Goal: Information Seeking & Learning: Learn about a topic

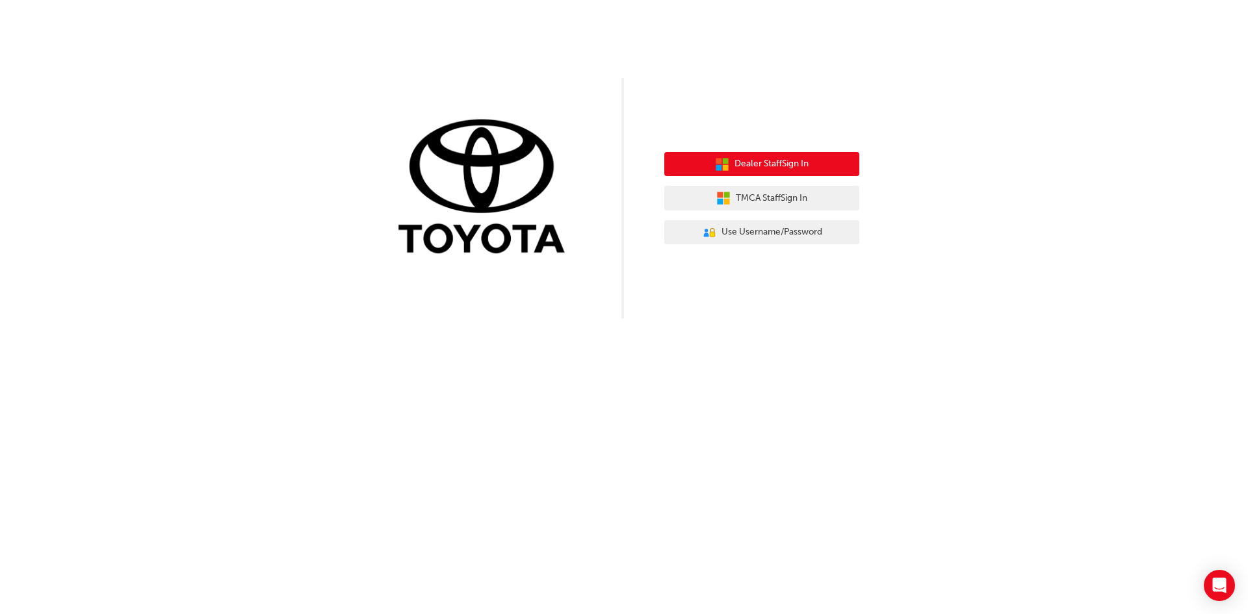
click at [782, 173] on button "Dealer Staff Sign In" at bounding box center [761, 164] width 195 height 25
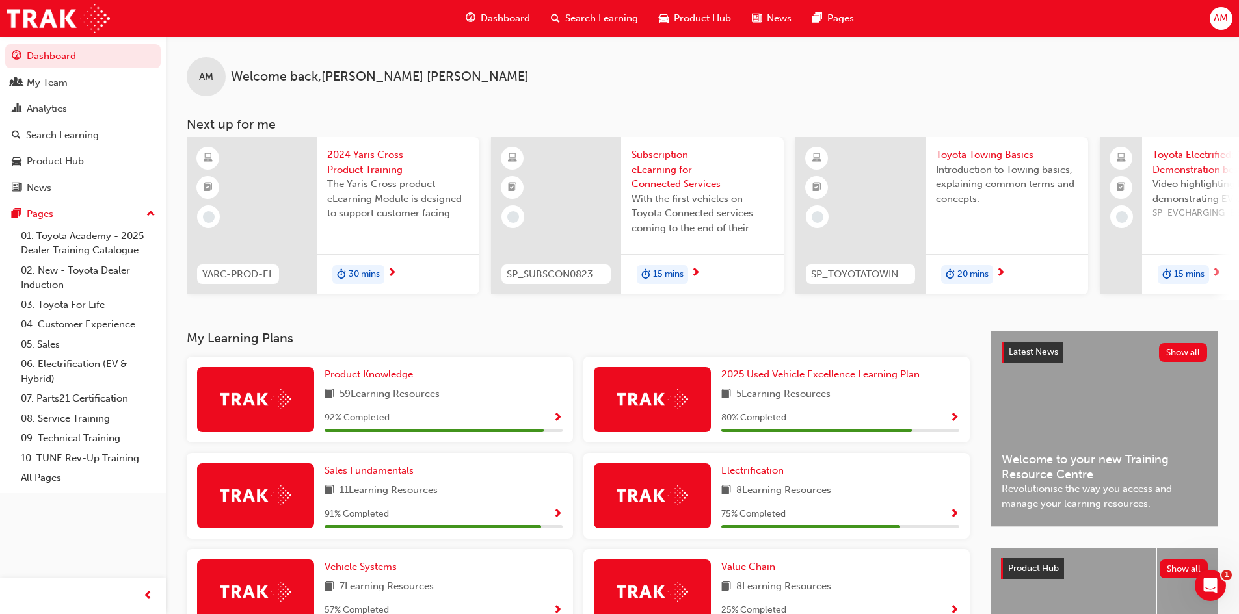
click at [588, 18] on span "Search Learning" at bounding box center [601, 18] width 73 height 15
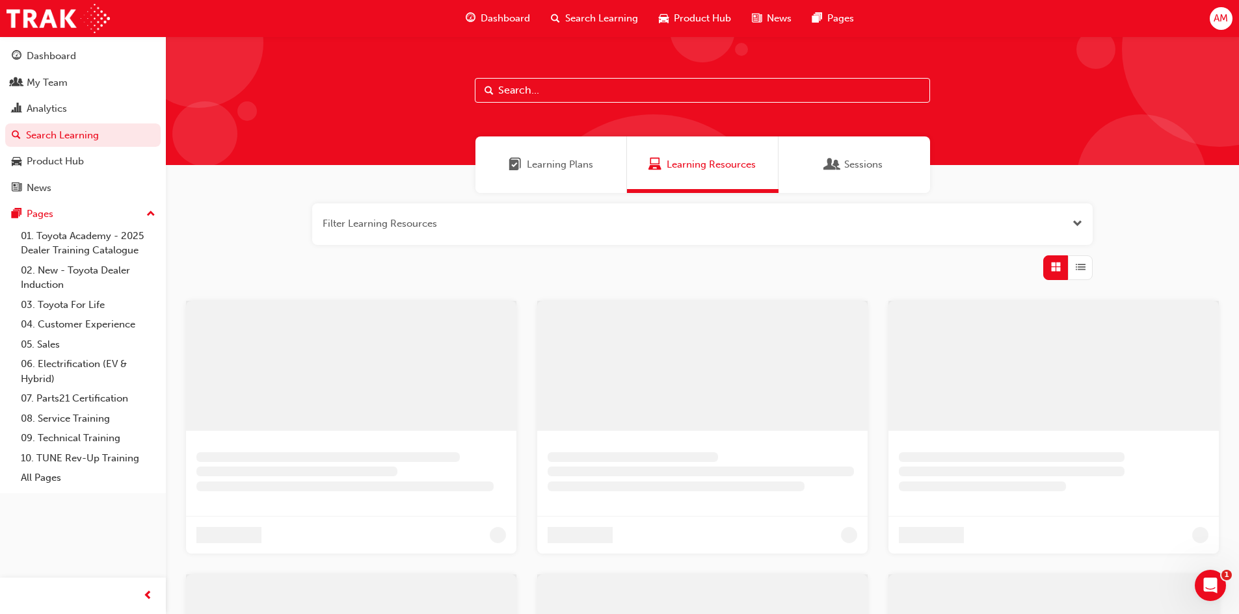
click at [592, 89] on input "text" at bounding box center [702, 90] width 455 height 25
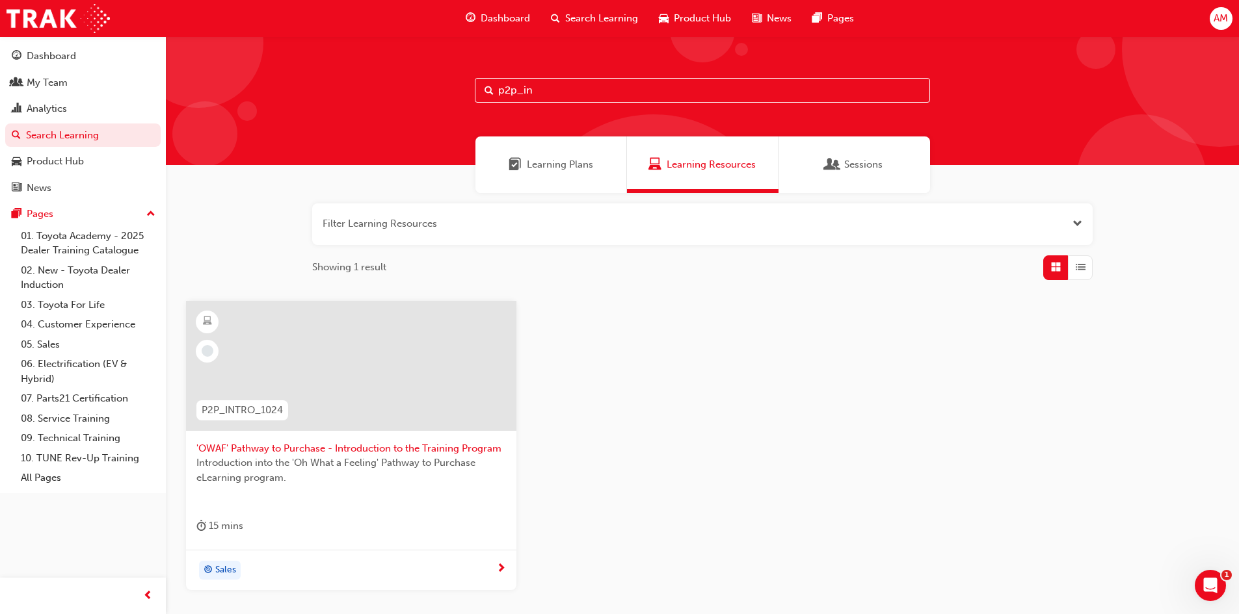
type input "p2p_in"
click at [261, 449] on span "'OWAF' Pathway to Purchase - Introduction to the Training Program" at bounding box center [350, 448] width 309 height 15
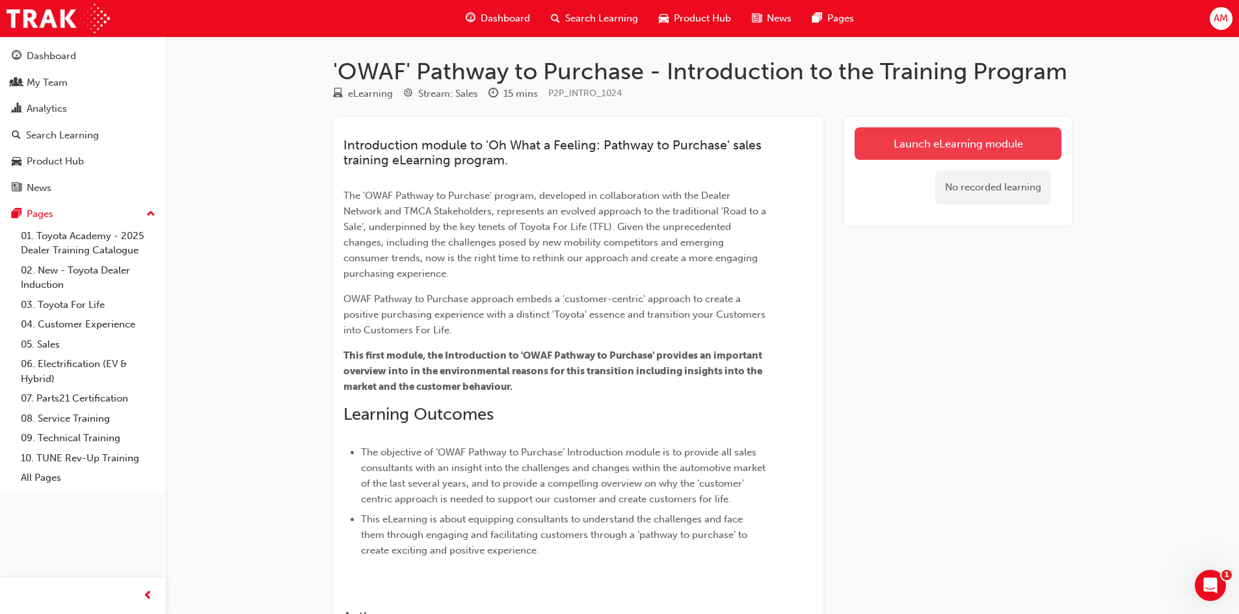
click at [954, 144] on link "Launch eLearning module" at bounding box center [957, 143] width 207 height 33
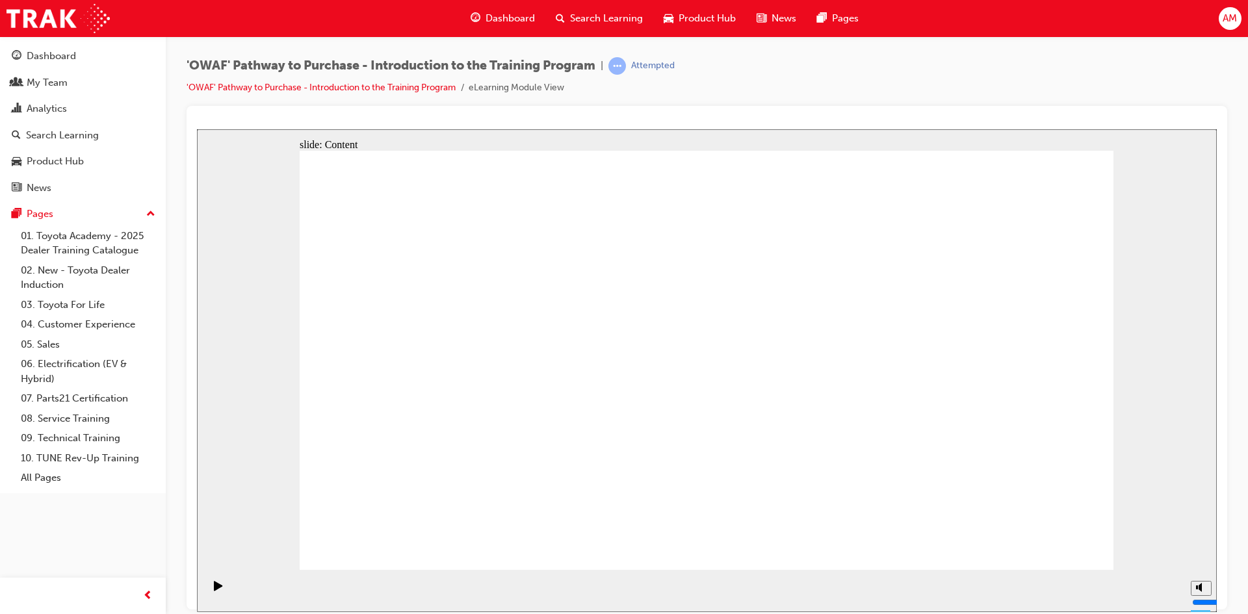
click at [216, 588] on icon "Pause (Ctrl+Alt+P)" at bounding box center [219, 585] width 6 height 9
click at [214, 590] on icon "Play (Ctrl+Alt+P)" at bounding box center [218, 586] width 8 height 10
click at [215, 589] on icon "Play (Ctrl+Alt+P)" at bounding box center [218, 586] width 8 height 10
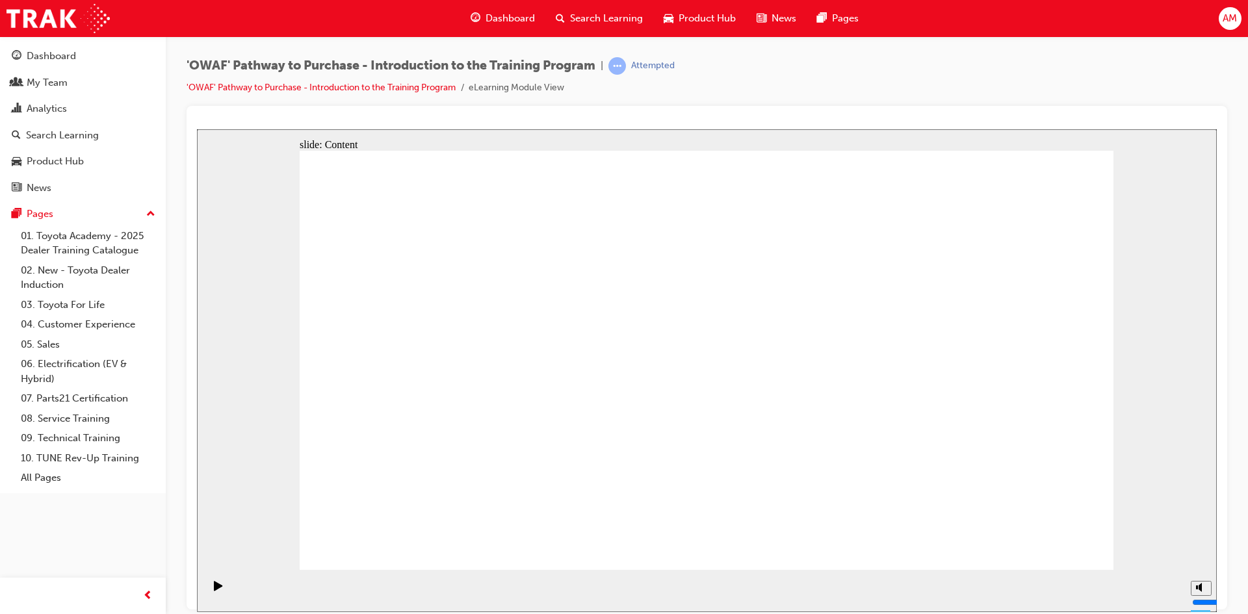
drag, startPoint x: 1043, startPoint y: 529, endPoint x: 1044, endPoint y: 542, distance: 13.1
drag, startPoint x: 709, startPoint y: 444, endPoint x: 728, endPoint y: 444, distance: 18.9
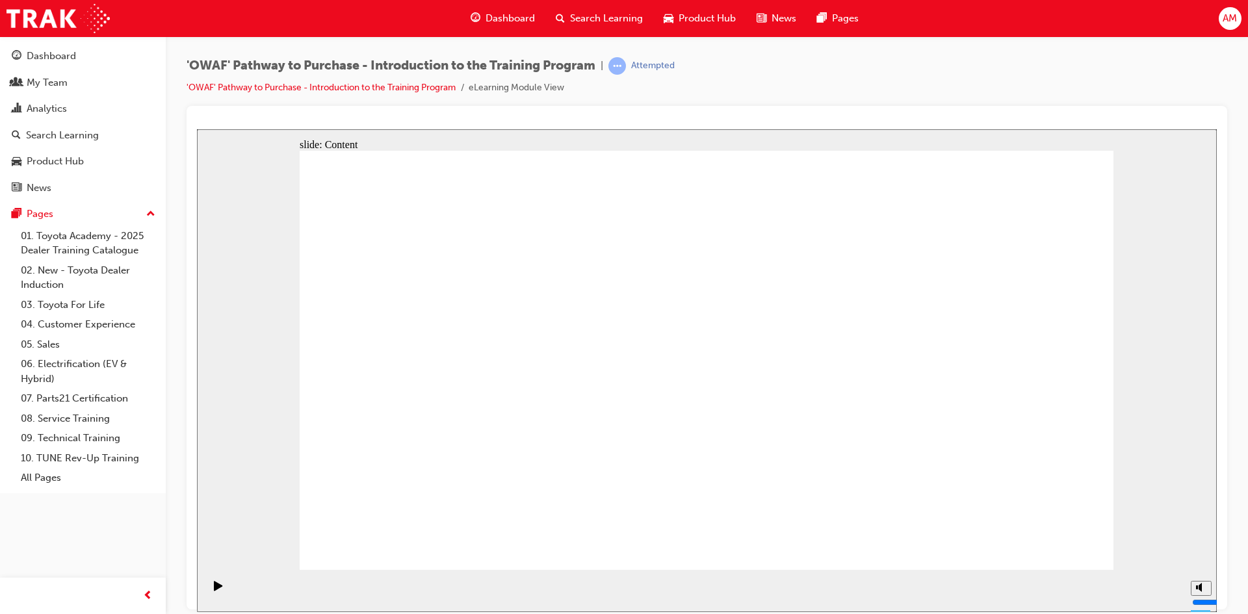
drag, startPoint x: 1014, startPoint y: 528, endPoint x: 1067, endPoint y: 544, distance: 55.6
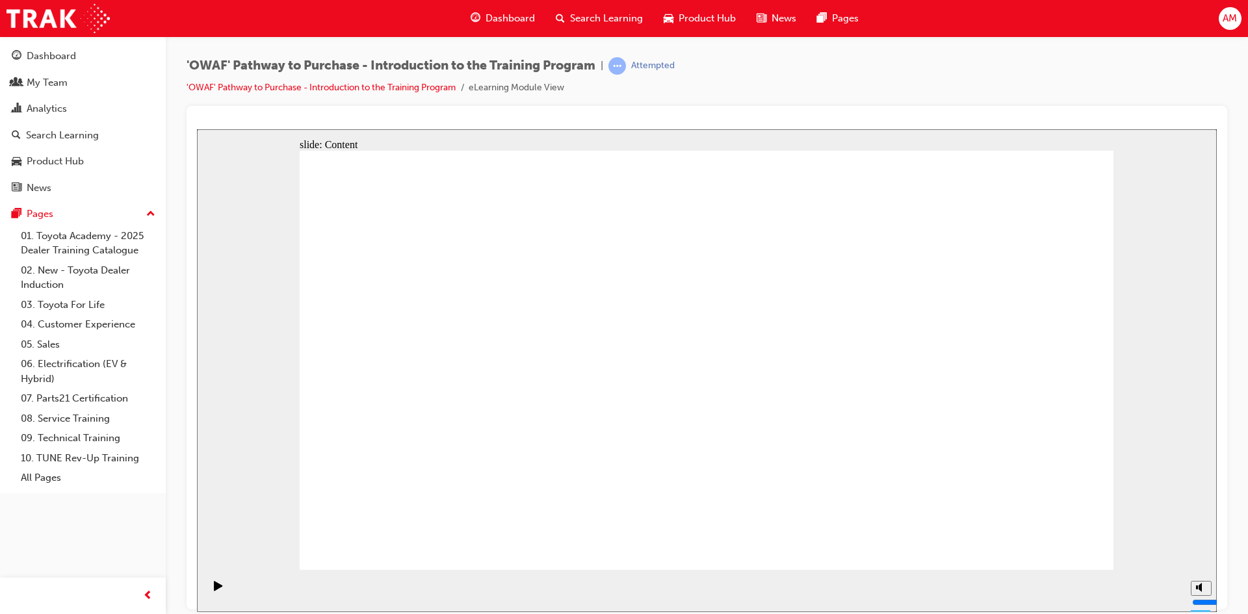
click at [220, 590] on rect "Pause (Ctrl+Alt+P)" at bounding box center [221, 585] width 2 height 9
click at [209, 588] on div "Play (Ctrl+Alt+P)" at bounding box center [218, 592] width 22 height 22
click at [209, 586] on div "Play (Ctrl+Alt+P)" at bounding box center [218, 592] width 22 height 22
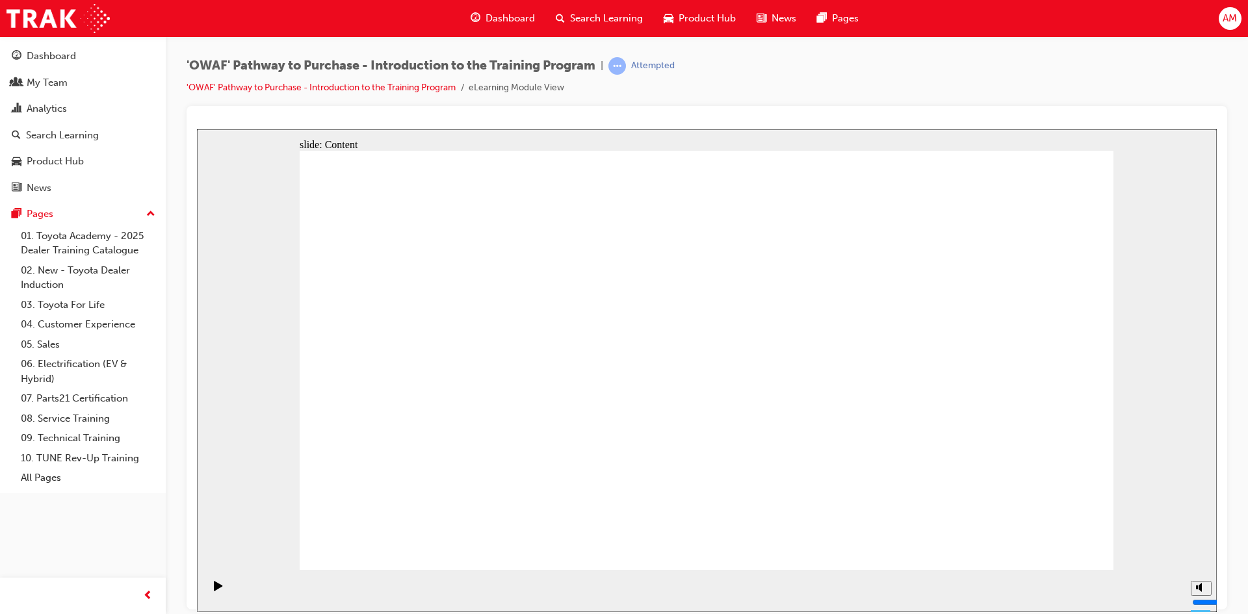
click at [216, 590] on icon "Pause (Ctrl+Alt+P)" at bounding box center [219, 585] width 6 height 9
click at [216, 590] on icon "Play (Ctrl+Alt+P)" at bounding box center [218, 586] width 8 height 10
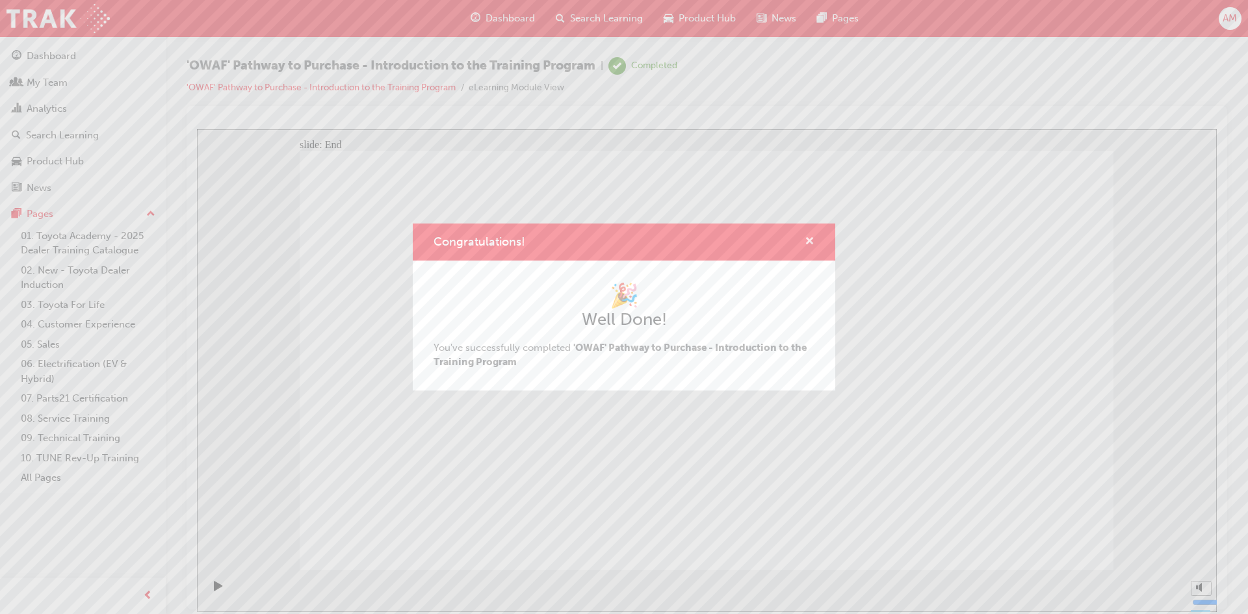
click at [809, 243] on span "cross-icon" at bounding box center [810, 243] width 10 height 12
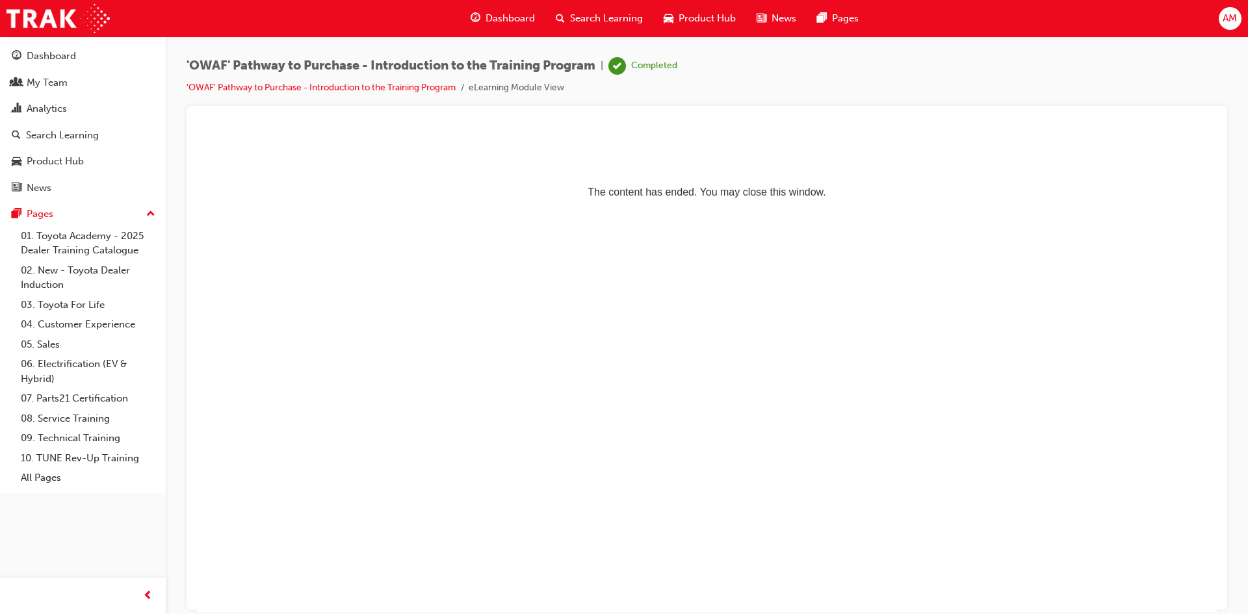
click at [616, 20] on span "Search Learning" at bounding box center [606, 18] width 73 height 15
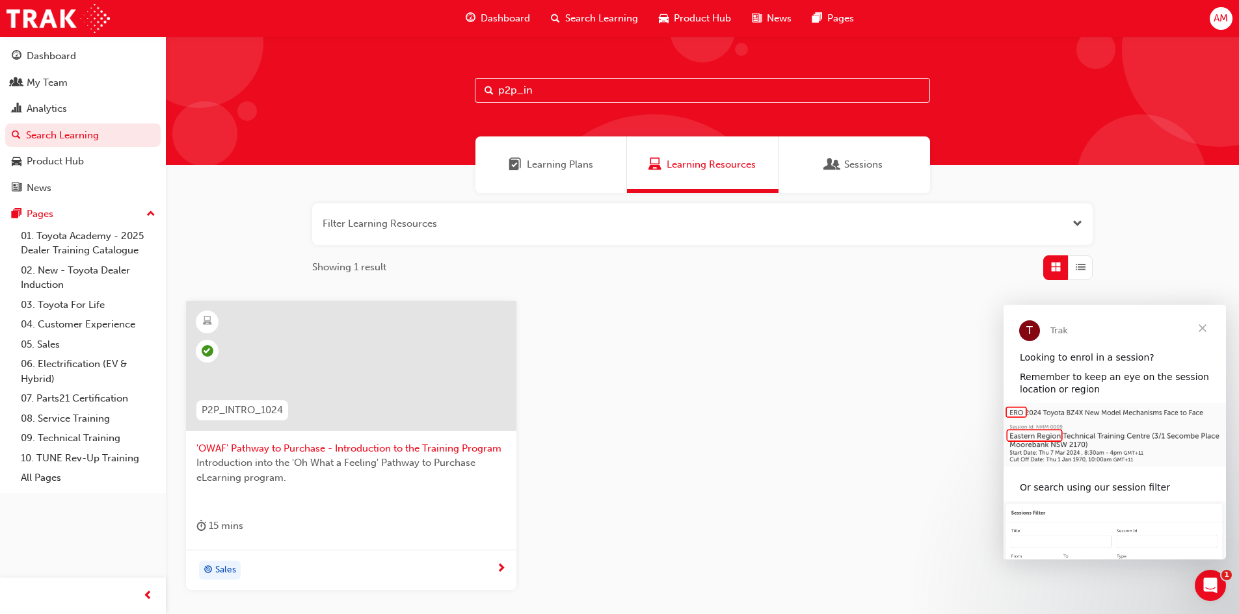
click at [592, 86] on input "p2p_in" at bounding box center [702, 90] width 455 height 25
type input "p2p_conn"
click at [388, 407] on div at bounding box center [351, 366] width 330 height 130
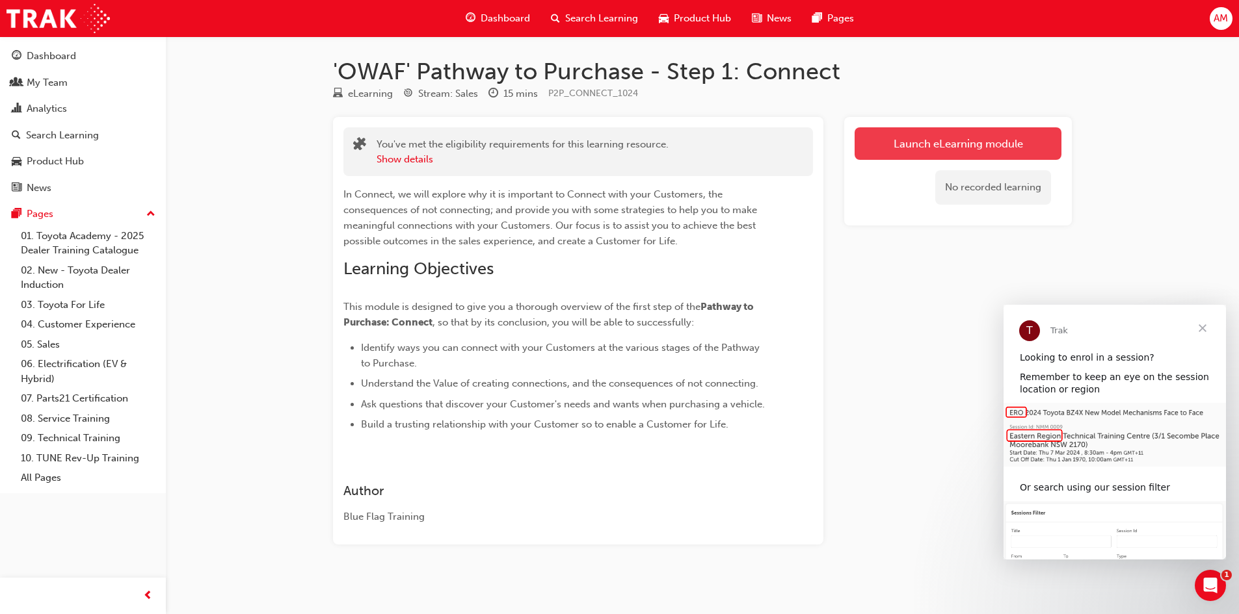
click at [995, 150] on link "Launch eLearning module" at bounding box center [957, 143] width 207 height 33
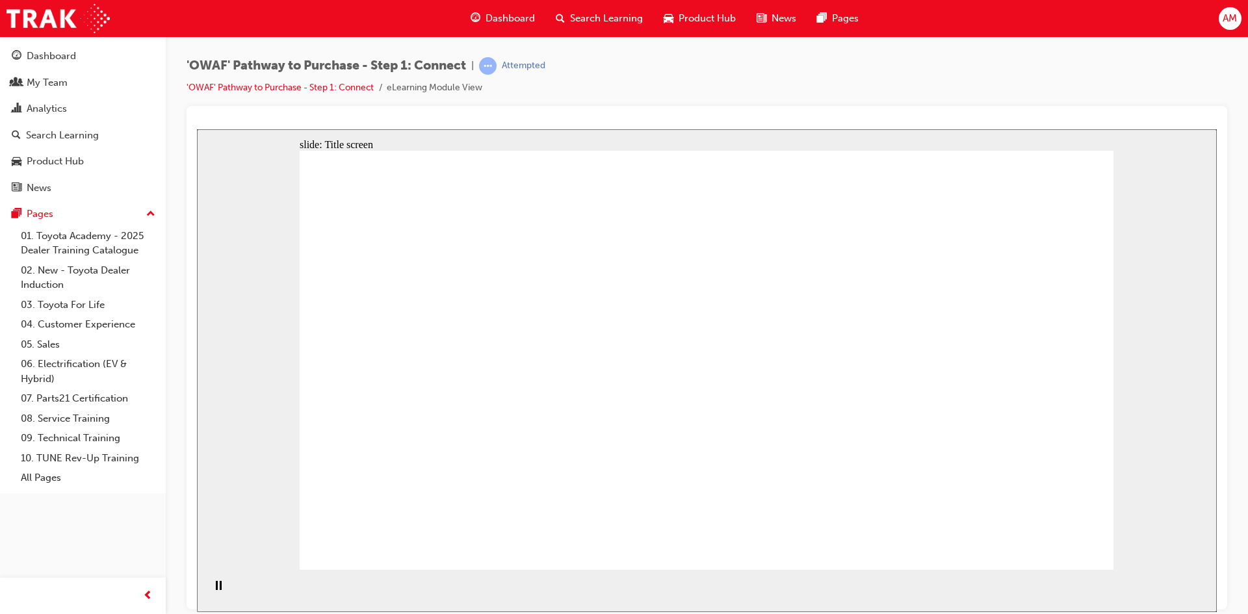
drag, startPoint x: 664, startPoint y: 544, endPoint x: 685, endPoint y: 536, distance: 22.0
drag, startPoint x: 1053, startPoint y: 529, endPoint x: 1055, endPoint y: 542, distance: 13.1
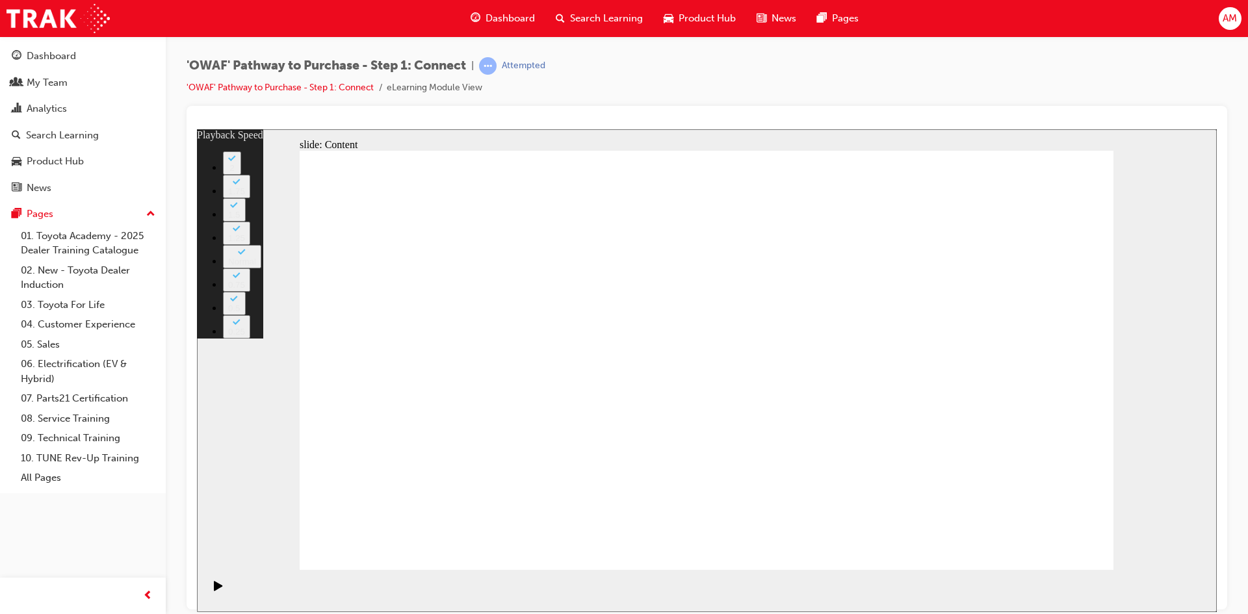
type input "76"
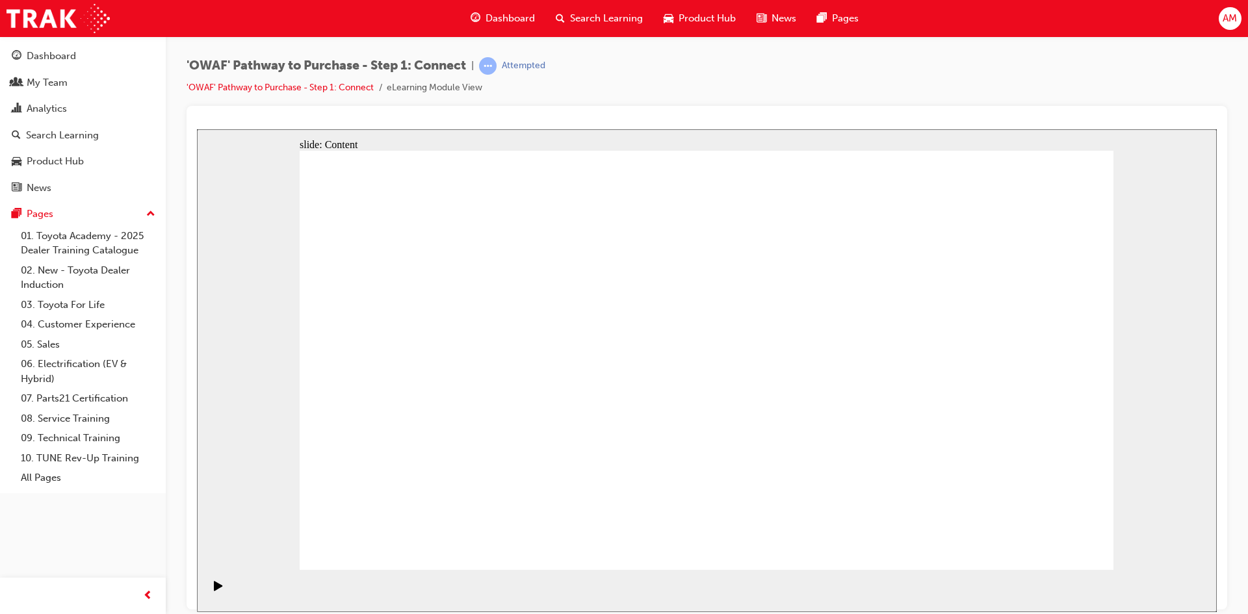
drag, startPoint x: 1065, startPoint y: 531, endPoint x: 1136, endPoint y: 486, distance: 83.9
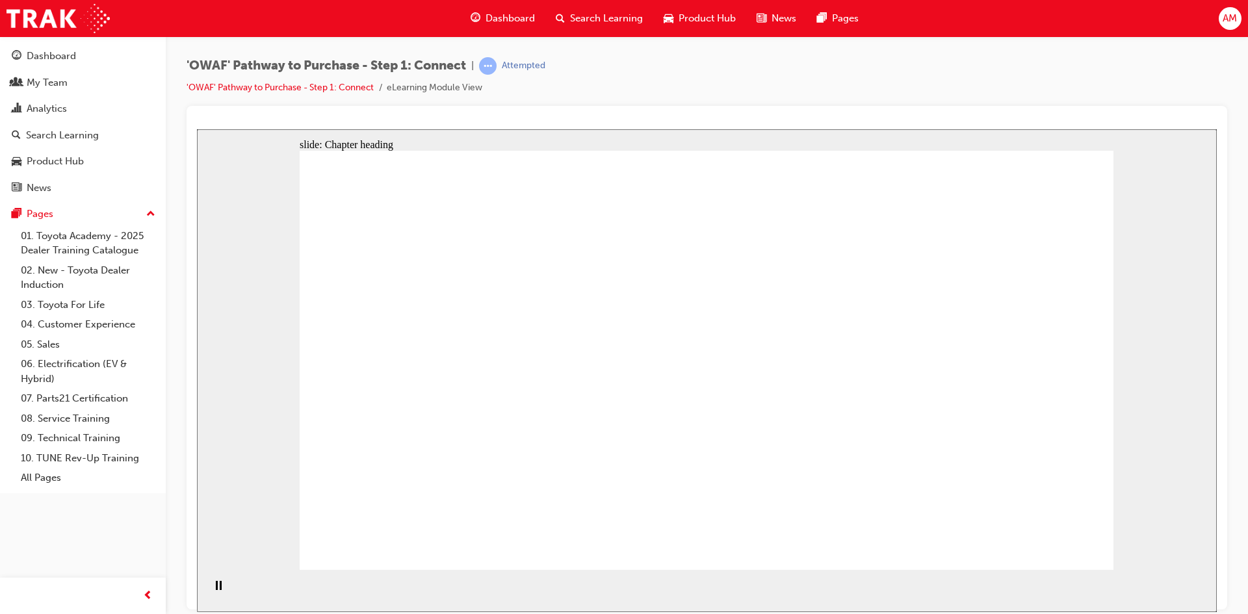
drag, startPoint x: 693, startPoint y: 369, endPoint x: 647, endPoint y: 369, distance: 46.2
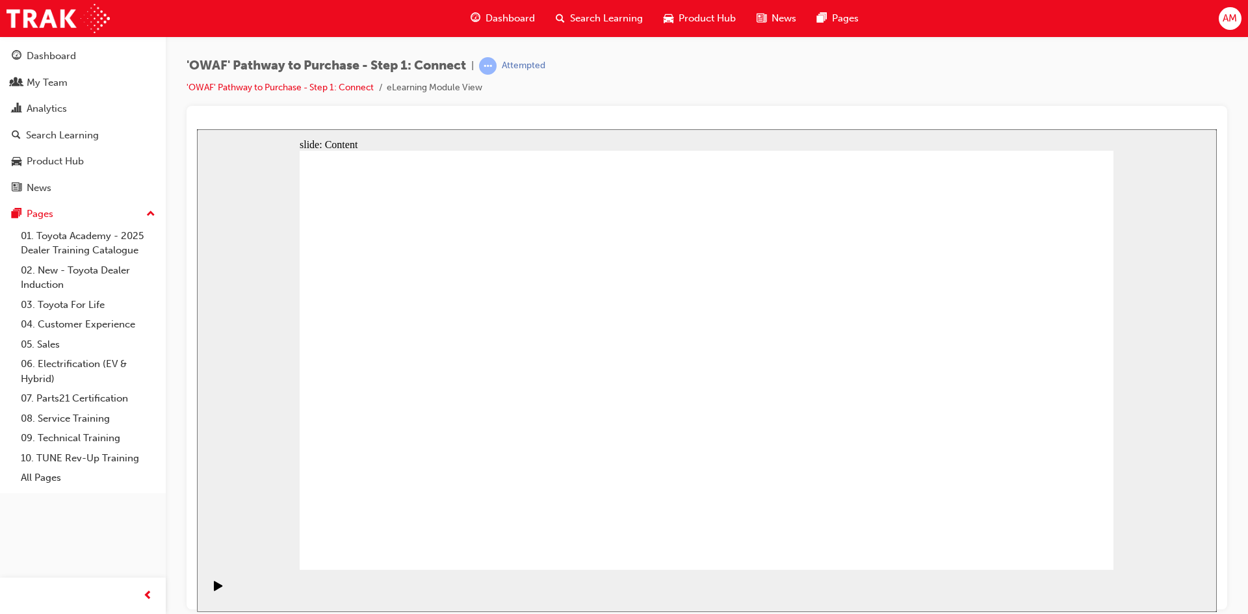
drag, startPoint x: 465, startPoint y: 271, endPoint x: 395, endPoint y: 264, distance: 70.6
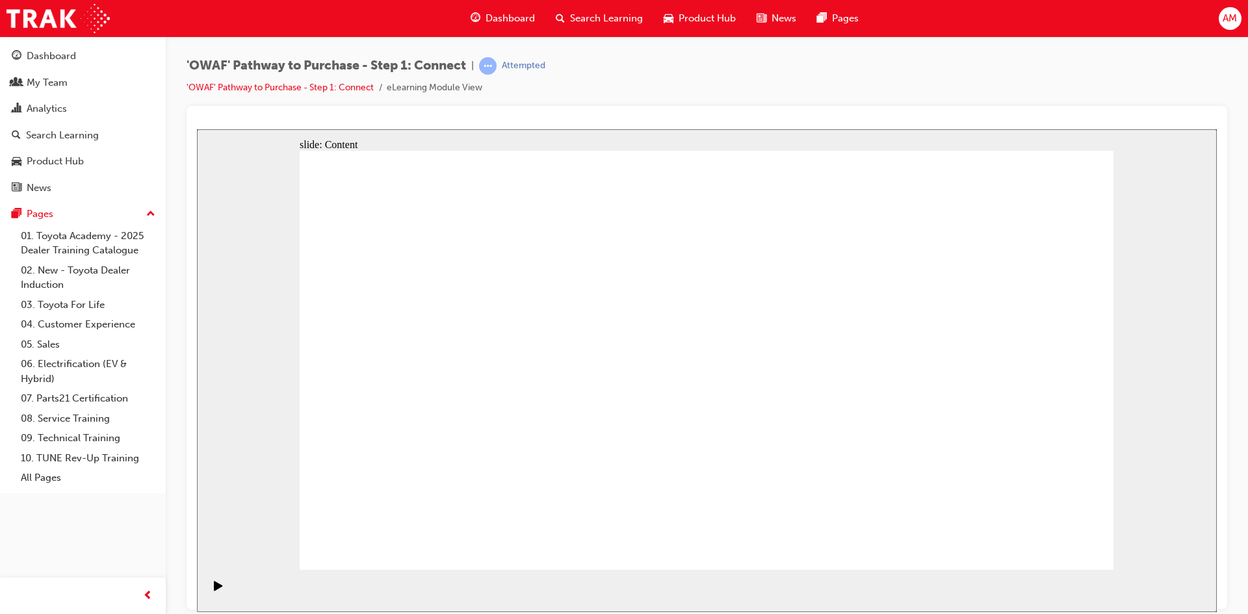
drag, startPoint x: 960, startPoint y: 276, endPoint x: 900, endPoint y: 270, distance: 60.1
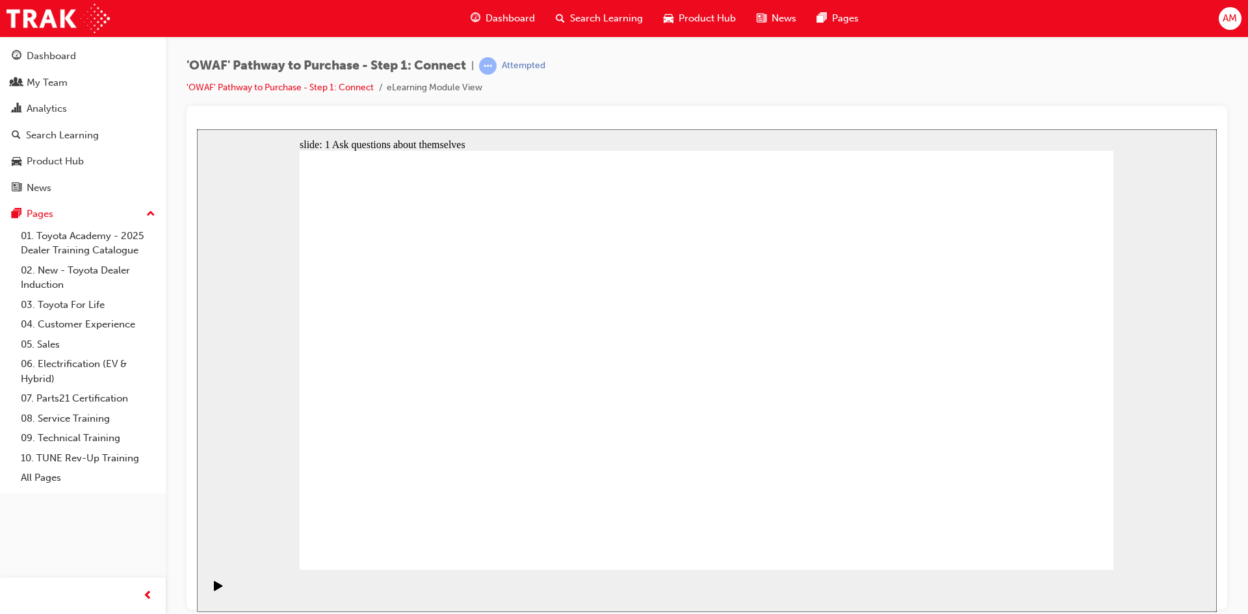
drag, startPoint x: 862, startPoint y: 298, endPoint x: 915, endPoint y: 254, distance: 68.8
drag, startPoint x: 1428, startPoint y: 689, endPoint x: 1061, endPoint y: 537, distance: 396.8
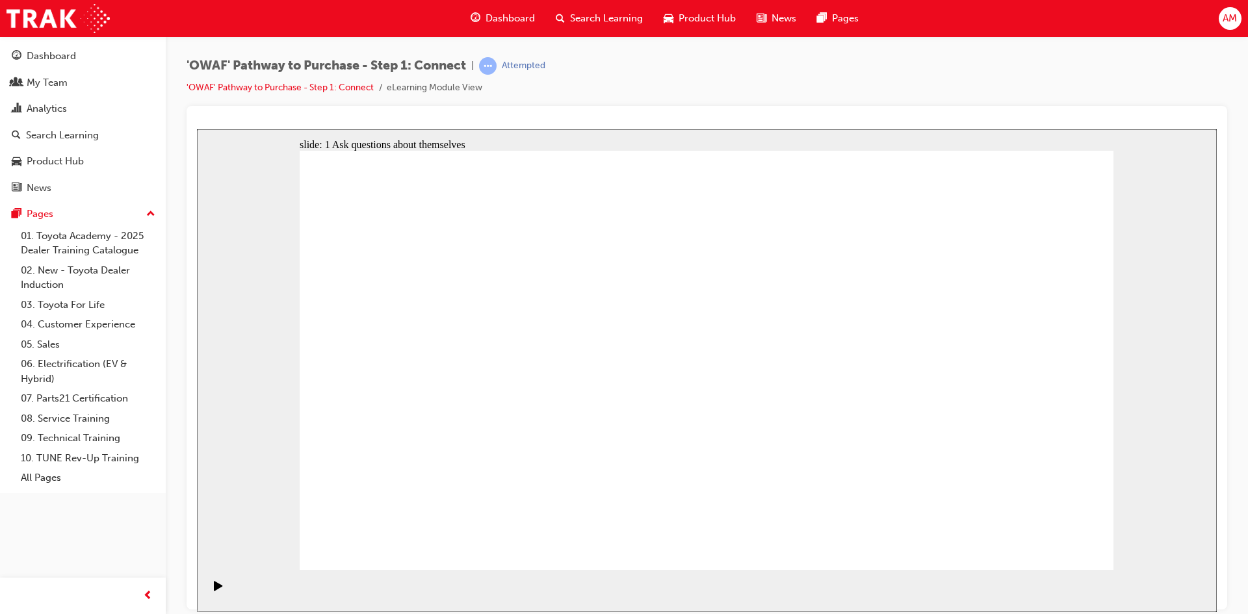
drag, startPoint x: 772, startPoint y: 345, endPoint x: 843, endPoint y: 340, distance: 70.4
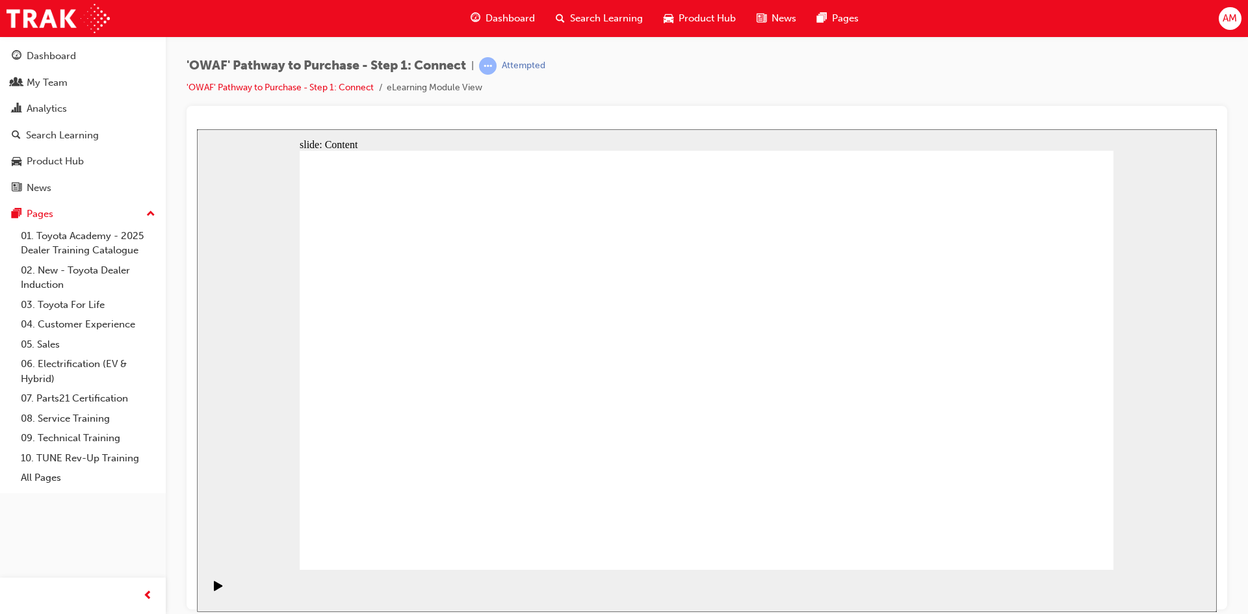
drag, startPoint x: 1077, startPoint y: 551, endPoint x: 1196, endPoint y: 451, distance: 155.9
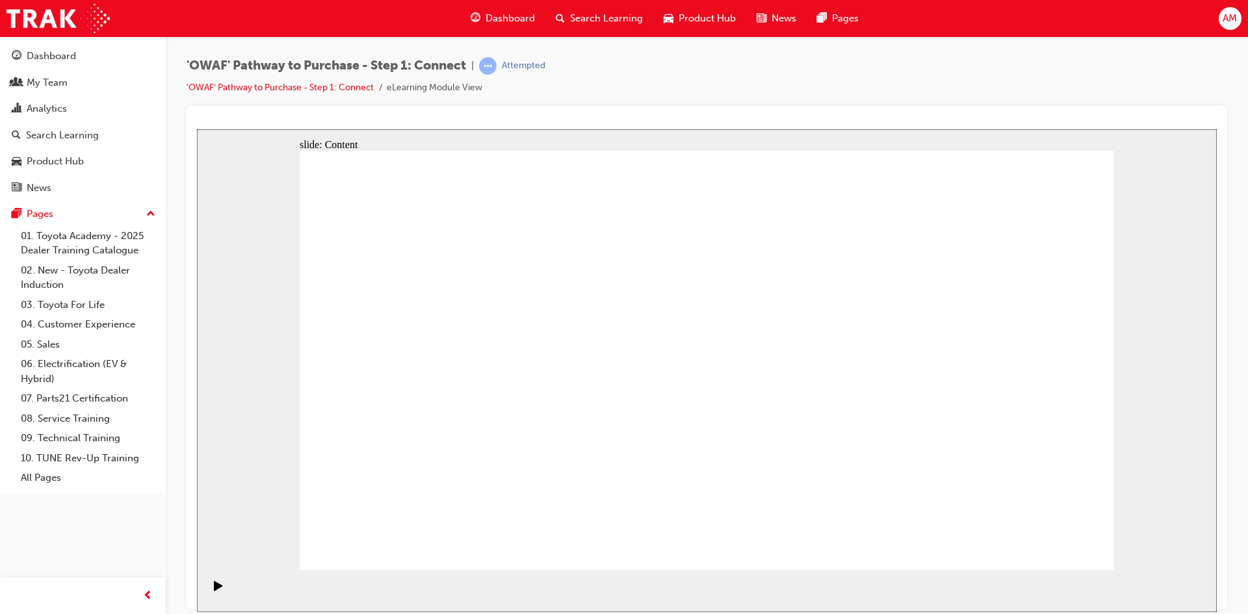
drag, startPoint x: 823, startPoint y: 172, endPoint x: 813, endPoint y: 206, distance: 35.2
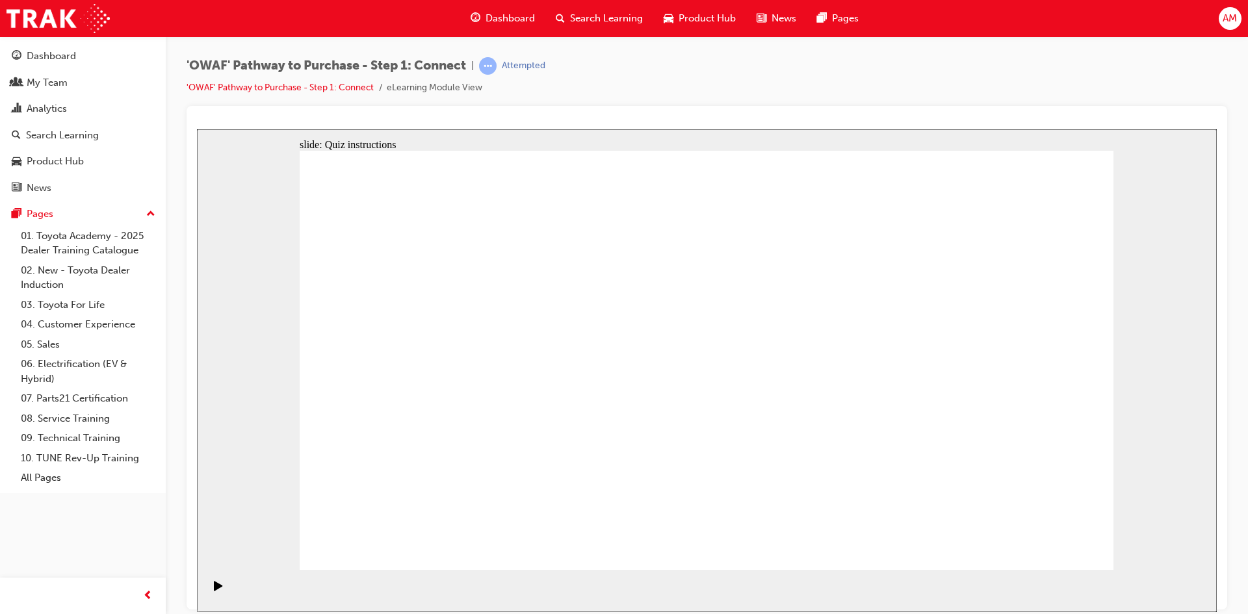
drag, startPoint x: 536, startPoint y: 490, endPoint x: 926, endPoint y: 222, distance: 472.7
drag, startPoint x: 635, startPoint y: 499, endPoint x: 1028, endPoint y: 284, distance: 448.4
drag, startPoint x: 501, startPoint y: 393, endPoint x: 1061, endPoint y: 369, distance: 561.0
drag, startPoint x: 584, startPoint y: 409, endPoint x: 977, endPoint y: 476, distance: 398.4
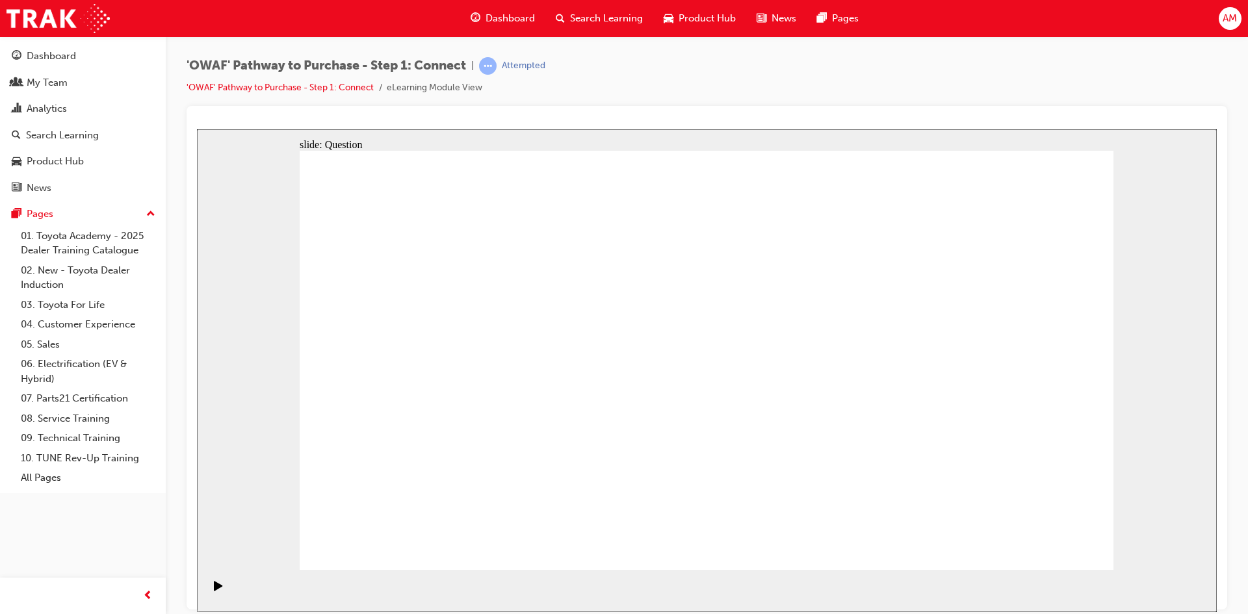
drag, startPoint x: 424, startPoint y: 493, endPoint x: 853, endPoint y: 464, distance: 430.1
drag, startPoint x: 649, startPoint y: 410, endPoint x: 776, endPoint y: 387, distance: 128.8
drag, startPoint x: 408, startPoint y: 410, endPoint x: 847, endPoint y: 287, distance: 455.7
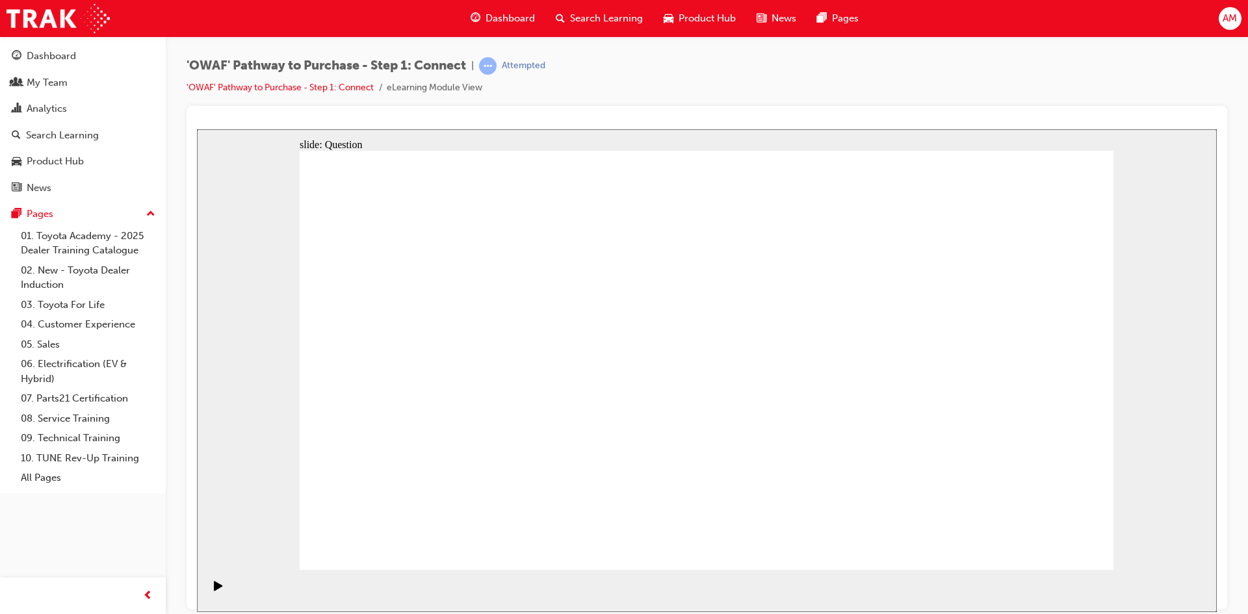
drag, startPoint x: 862, startPoint y: 456, endPoint x: 800, endPoint y: 284, distance: 183.0
drag, startPoint x: 399, startPoint y: 404, endPoint x: 801, endPoint y: 401, distance: 402.5
drag, startPoint x: 676, startPoint y: 389, endPoint x: 900, endPoint y: 466, distance: 237.5
drag, startPoint x: 996, startPoint y: 464, endPoint x: 991, endPoint y: 469, distance: 7.4
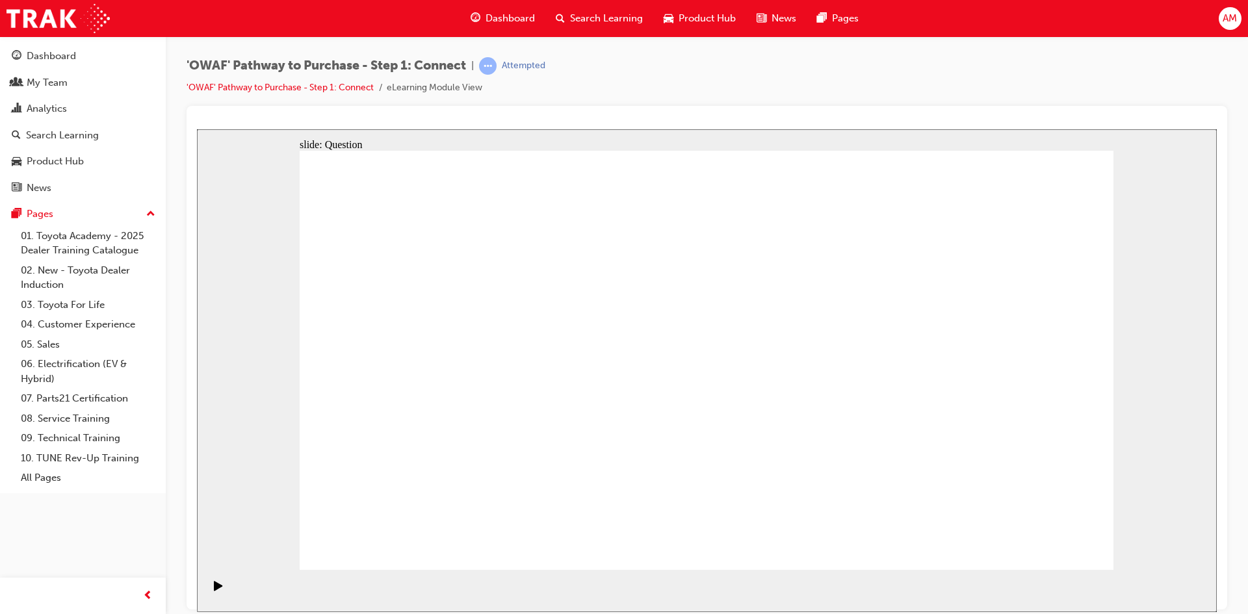
drag, startPoint x: 953, startPoint y: 410, endPoint x: 729, endPoint y: 408, distance: 224.3
drag, startPoint x: 979, startPoint y: 437, endPoint x: 464, endPoint y: 440, distance: 514.3
drag, startPoint x: 992, startPoint y: 432, endPoint x: 744, endPoint y: 436, distance: 247.7
drag, startPoint x: 940, startPoint y: 447, endPoint x: 739, endPoint y: 436, distance: 201.2
drag, startPoint x: 936, startPoint y: 449, endPoint x: 687, endPoint y: 449, distance: 249.0
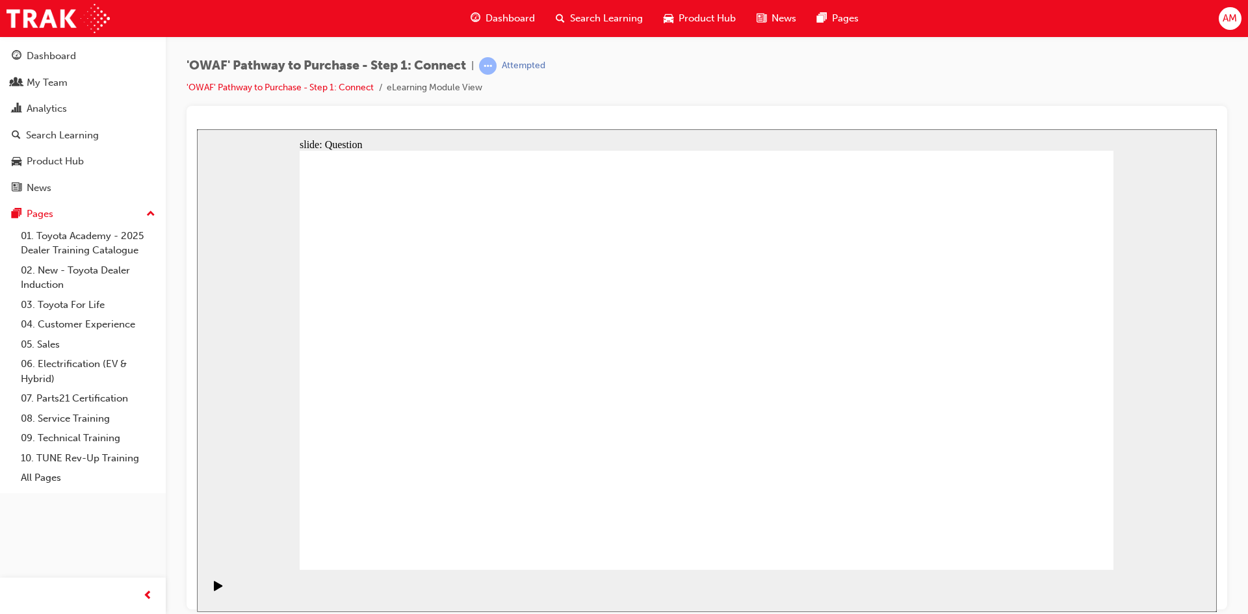
drag, startPoint x: 932, startPoint y: 424, endPoint x: 467, endPoint y: 424, distance: 464.9
drag, startPoint x: 926, startPoint y: 431, endPoint x: 426, endPoint y: 423, distance: 500.1
drag, startPoint x: 949, startPoint y: 425, endPoint x: 447, endPoint y: 428, distance: 501.9
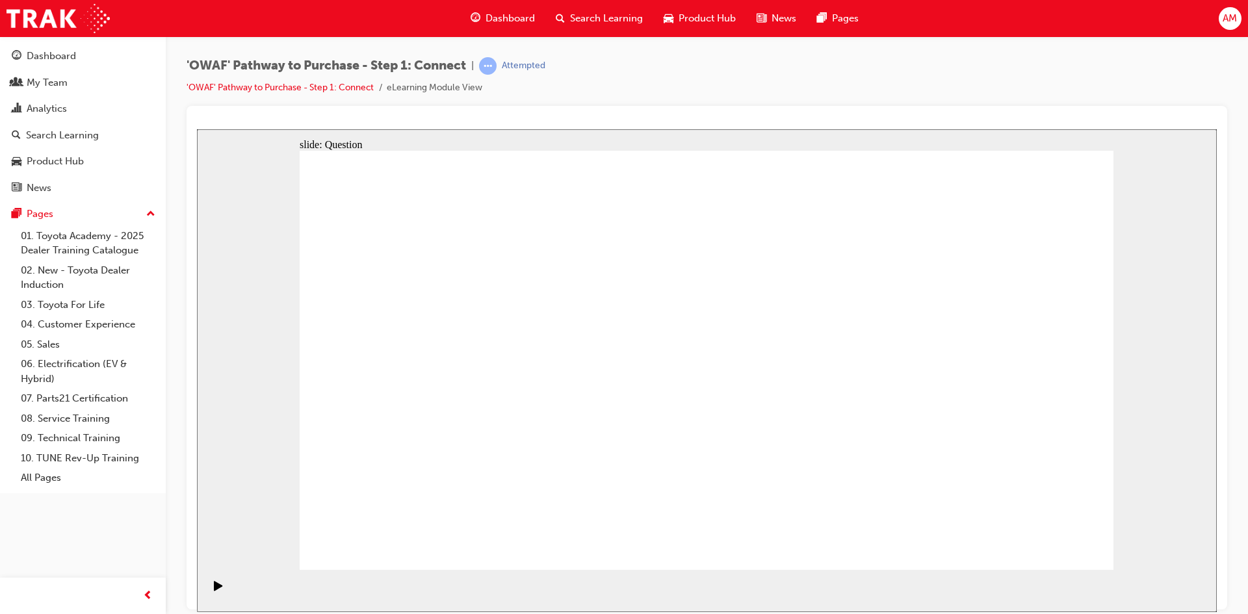
radio input "true"
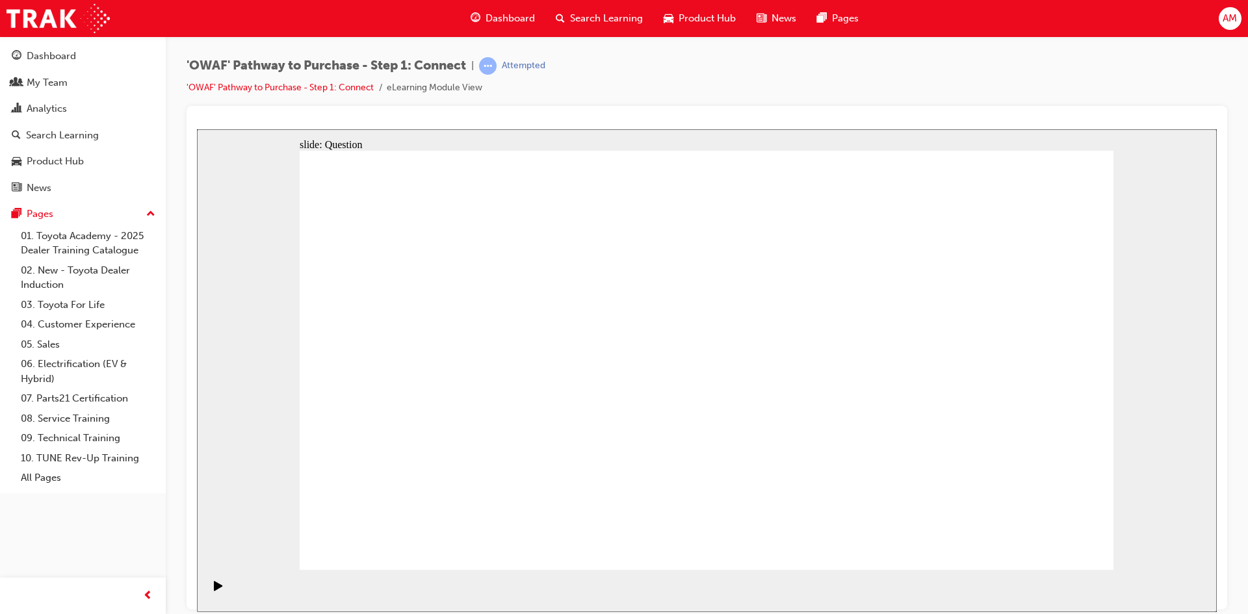
checkbox input "true"
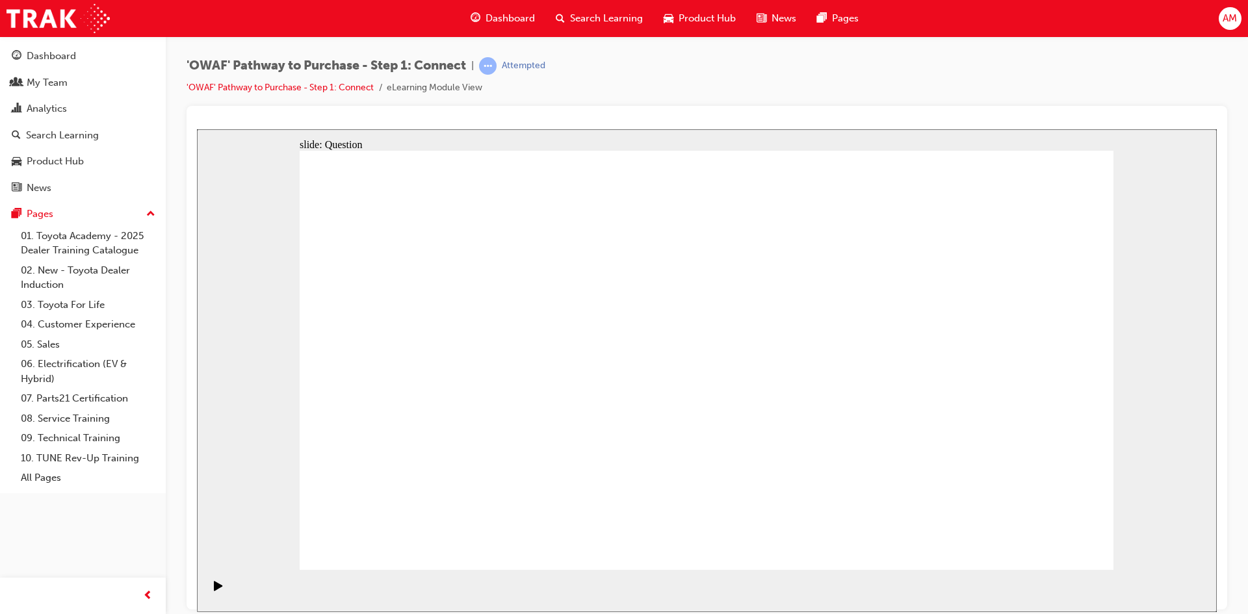
drag, startPoint x: 457, startPoint y: 488, endPoint x: 731, endPoint y: 306, distance: 328.7
drag, startPoint x: 590, startPoint y: 525, endPoint x: 888, endPoint y: 300, distance: 373.6
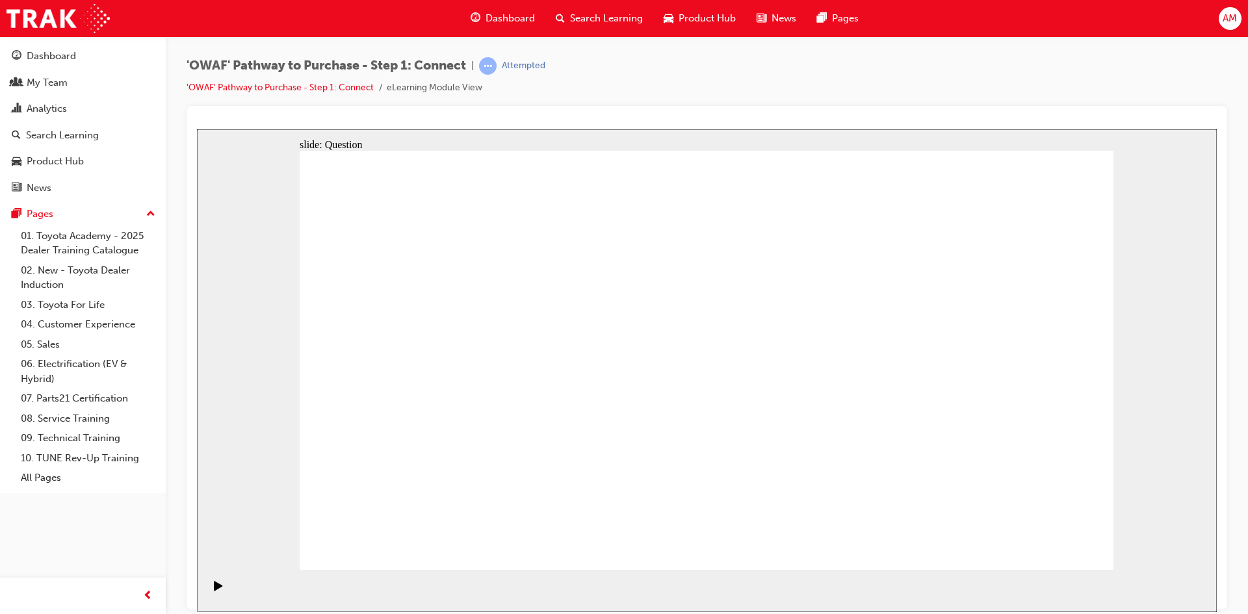
drag, startPoint x: 776, startPoint y: 483, endPoint x: 465, endPoint y: 342, distance: 341.3
drag, startPoint x: 901, startPoint y: 443, endPoint x: 651, endPoint y: 347, distance: 268.2
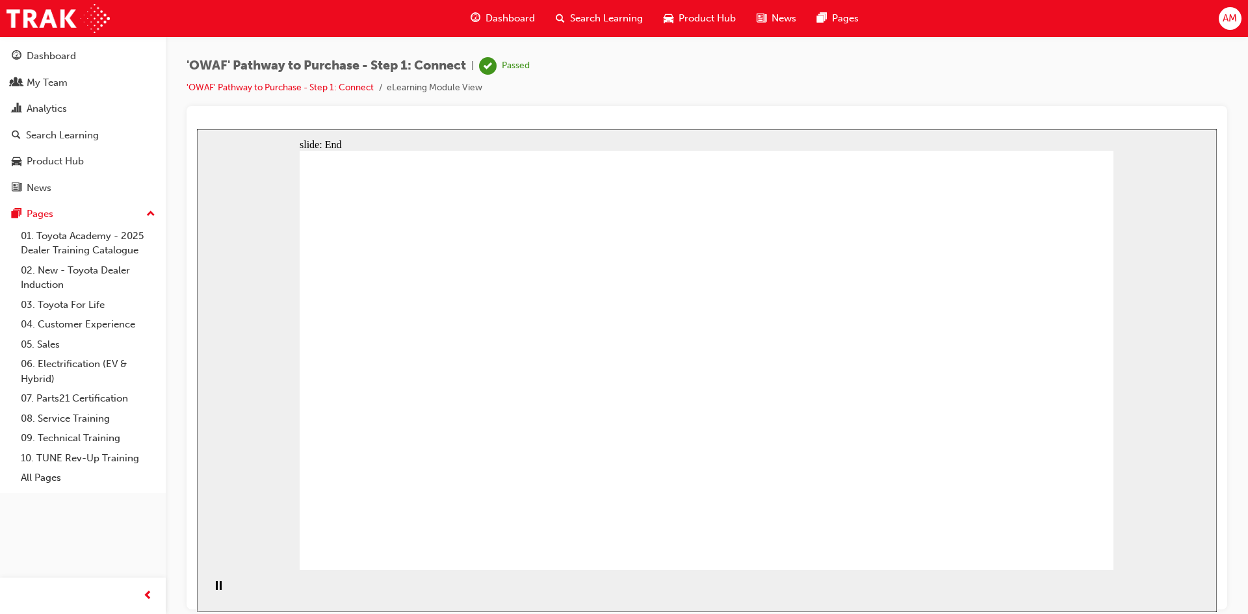
click at [580, 18] on span "Search Learning" at bounding box center [606, 18] width 73 height 15
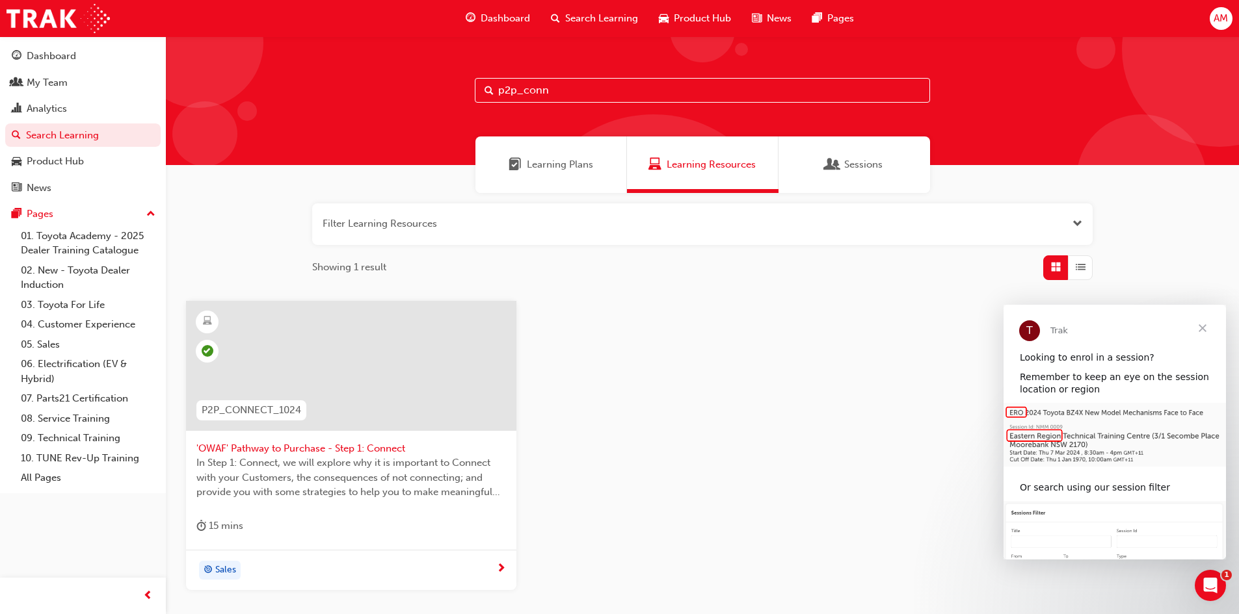
click at [558, 91] on input "p2p_conn" at bounding box center [702, 90] width 455 height 25
type input "p2p_un"
click at [261, 447] on span "'OWAF' Pathway to Purchase - Step 2: Understand" at bounding box center [350, 448] width 309 height 15
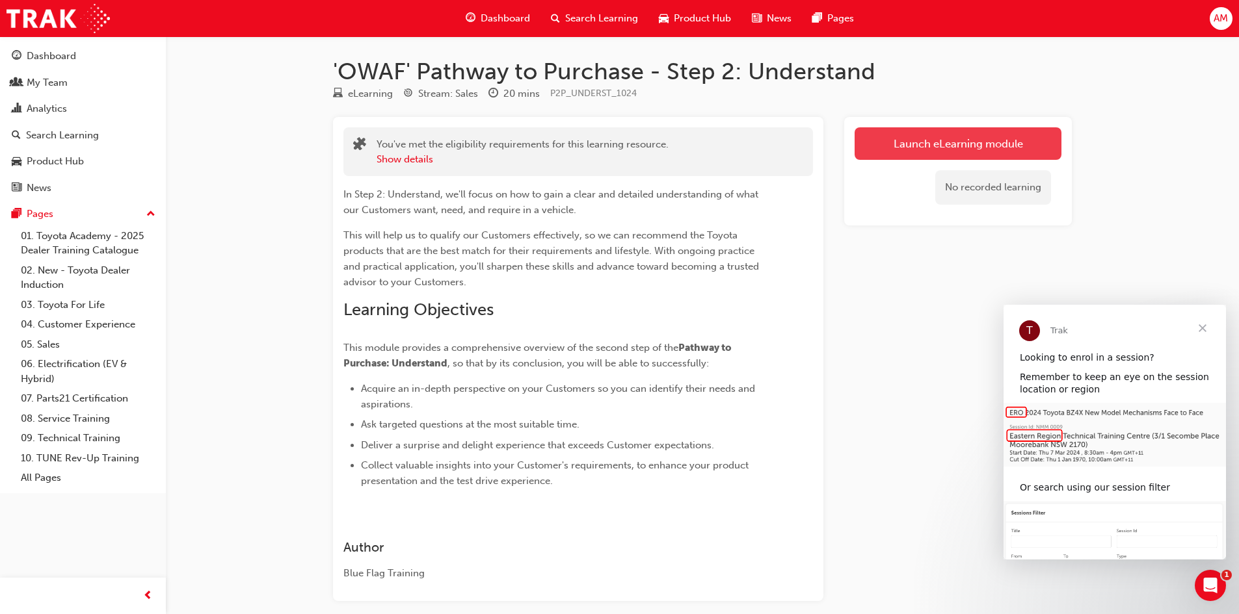
click at [923, 151] on link "Launch eLearning module" at bounding box center [957, 143] width 207 height 33
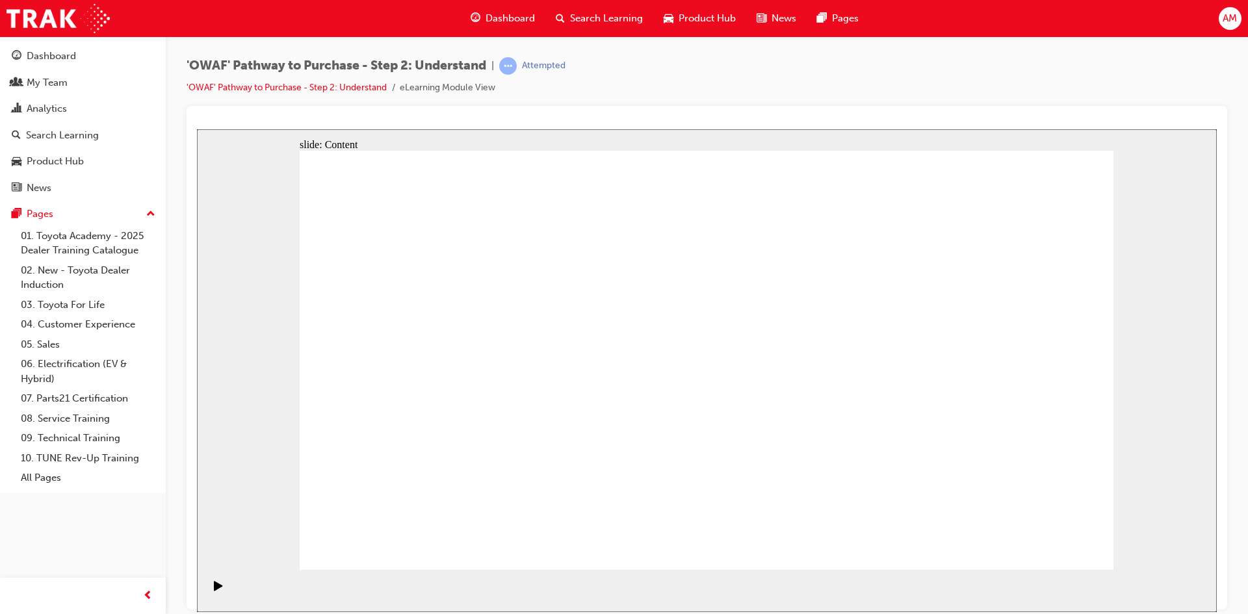
click at [210, 587] on div "Pause (Ctrl+Alt+P)" at bounding box center [218, 592] width 22 height 22
click at [214, 590] on icon "Play (Ctrl+Alt+P)" at bounding box center [218, 586] width 8 height 10
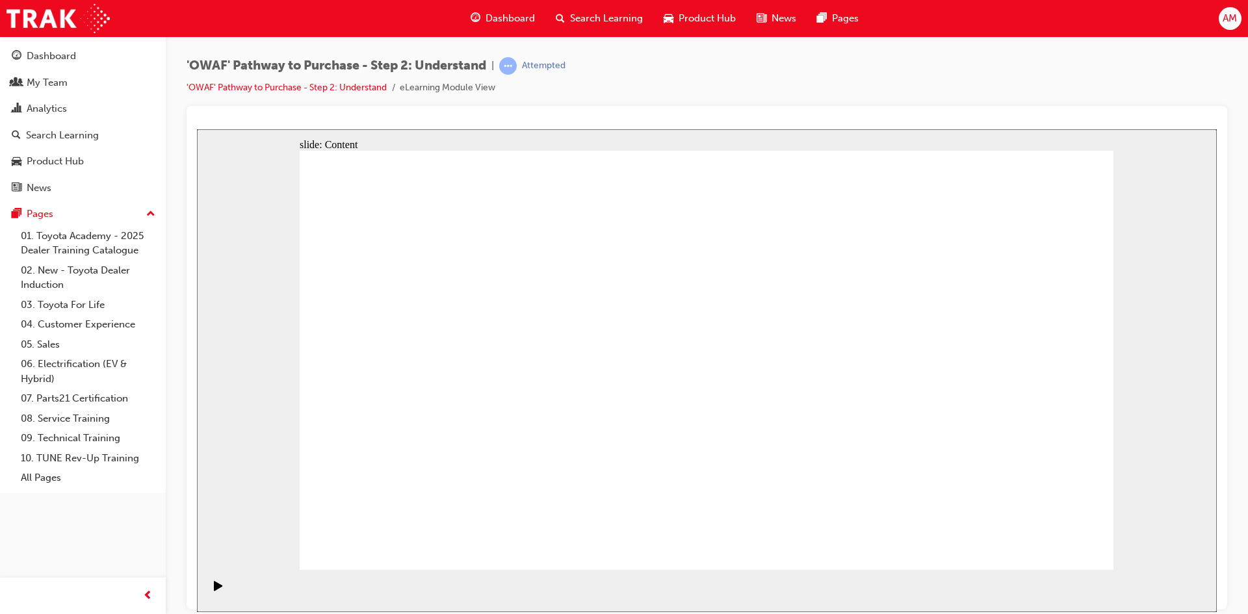
drag, startPoint x: 1050, startPoint y: 543, endPoint x: 1194, endPoint y: 534, distance: 144.6
click at [216, 587] on icon "Pause (Ctrl+Alt+P)" at bounding box center [219, 585] width 6 height 9
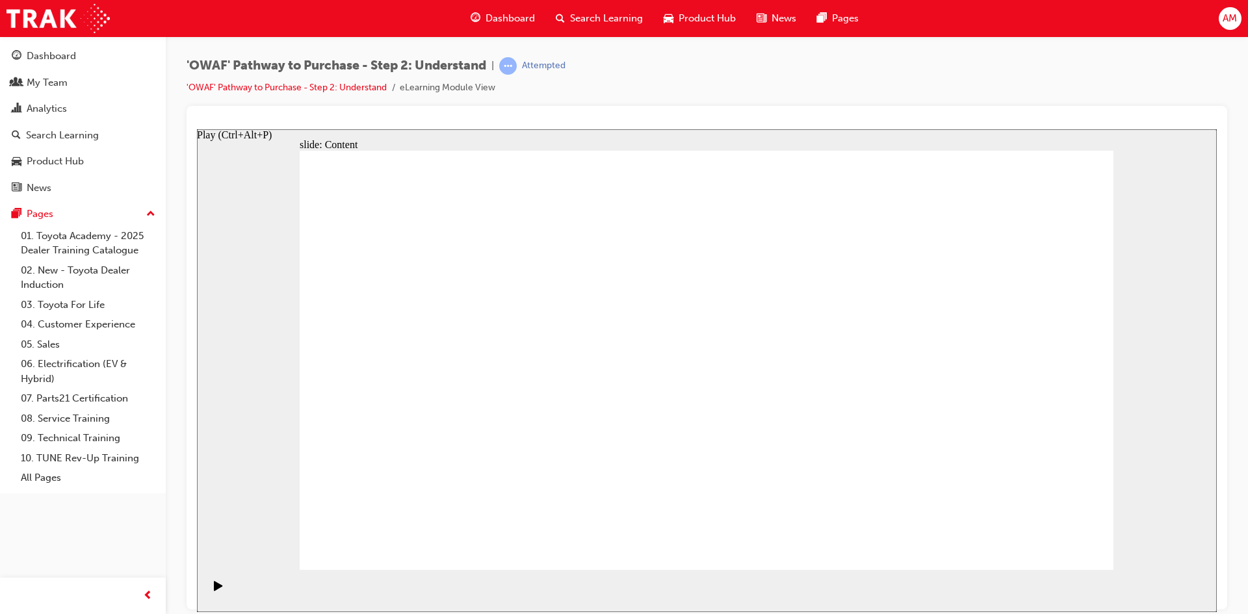
click at [214, 590] on icon "Play (Ctrl+Alt+P)" at bounding box center [218, 586] width 8 height 10
click at [215, 591] on icon "Play (Ctrl+Alt+P)" at bounding box center [218, 586] width 9 height 10
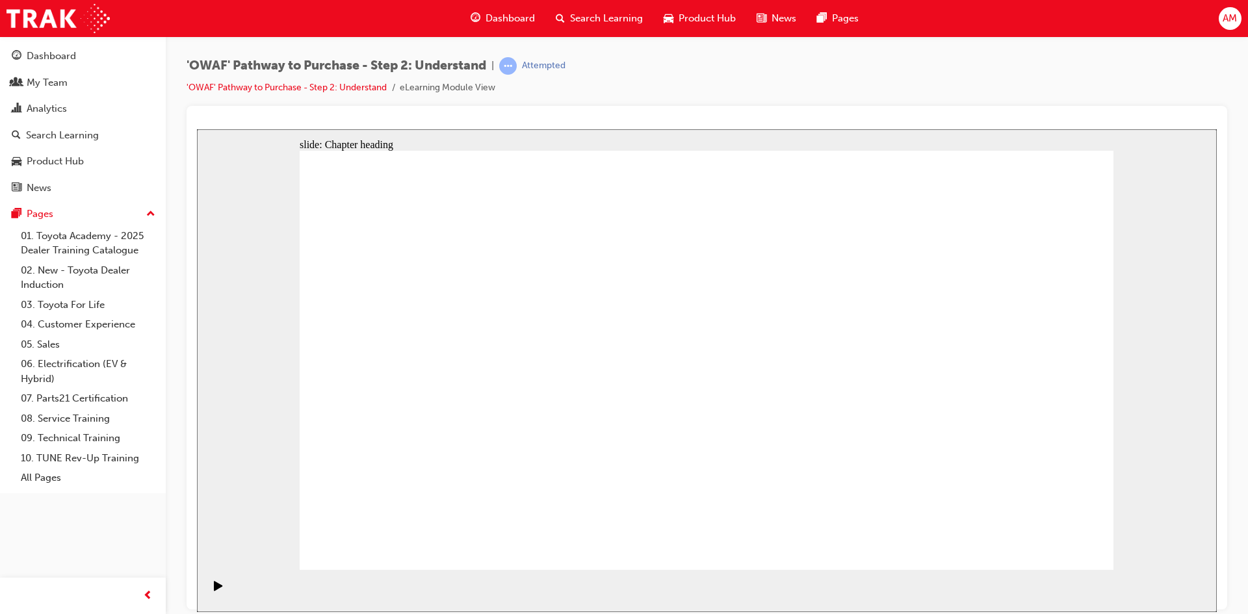
click at [209, 589] on div "Pause (Ctrl+Alt+P)" at bounding box center [218, 592] width 22 height 22
click at [219, 588] on div "Play (Ctrl+Alt+P)" at bounding box center [218, 592] width 22 height 22
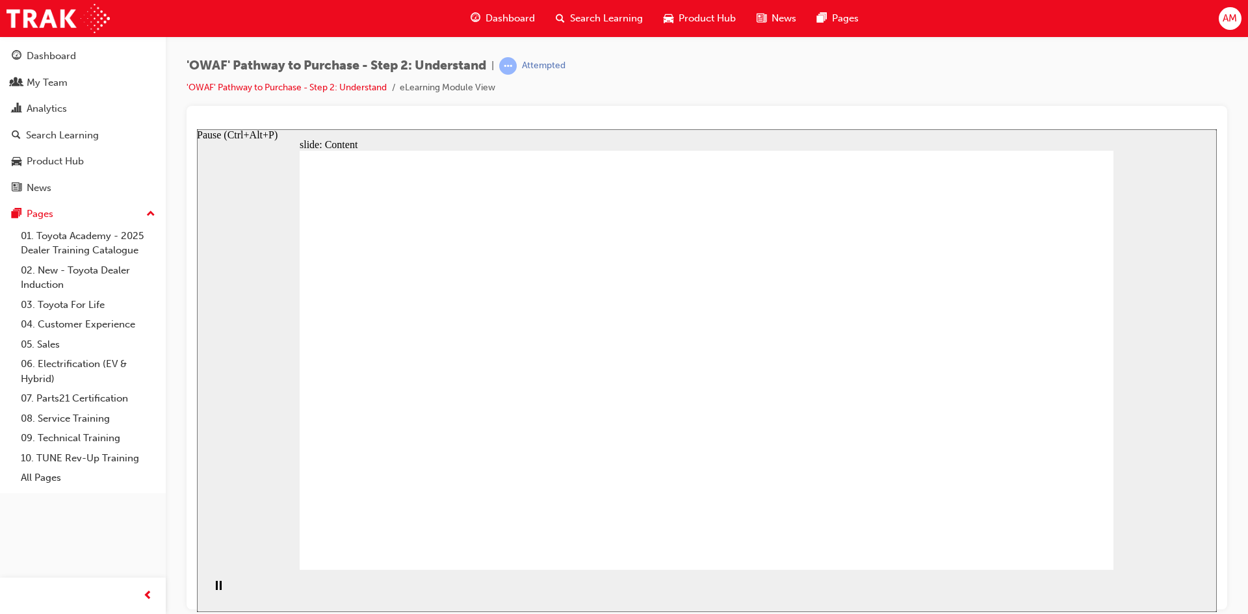
click at [218, 592] on div "Pause (Ctrl+Alt+P)" at bounding box center [218, 592] width 22 height 22
click at [214, 589] on icon "Play (Ctrl+Alt+P)" at bounding box center [218, 586] width 8 height 10
click at [216, 591] on icon "Play (Ctrl+Alt+P)" at bounding box center [218, 586] width 9 height 10
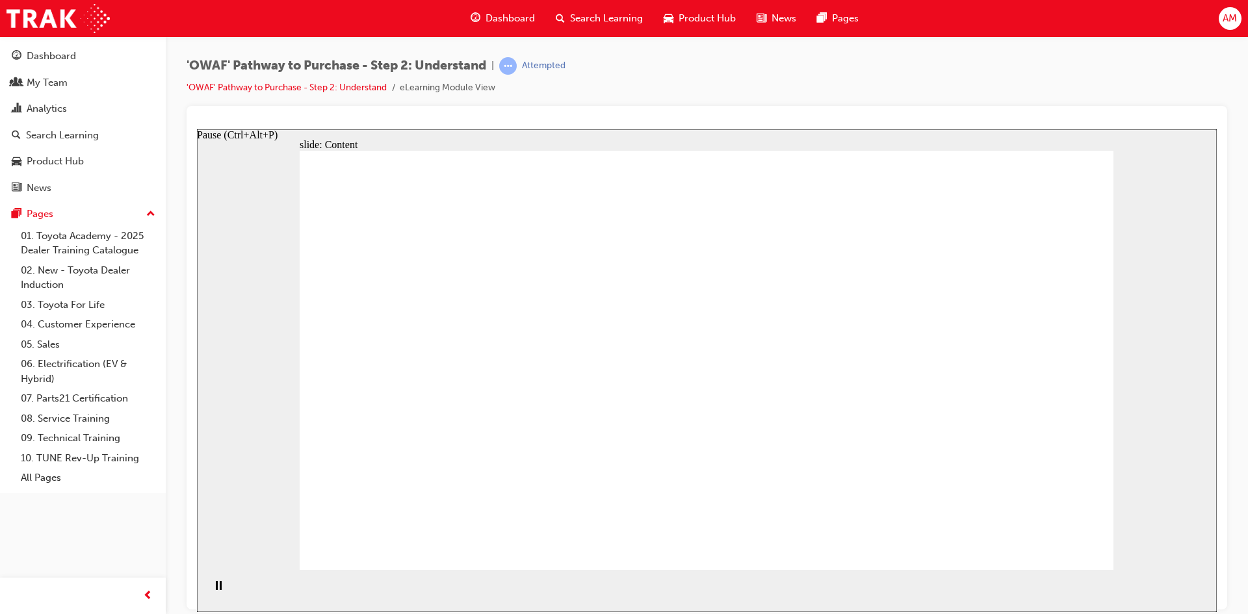
click at [220, 590] on rect "Pause (Ctrl+Alt+P)" at bounding box center [221, 585] width 2 height 9
click at [207, 592] on div "Play (Ctrl+Alt+P)" at bounding box center [218, 592] width 22 height 22
click at [220, 590] on div "Play (Ctrl+Alt+P)" at bounding box center [218, 592] width 22 height 22
drag, startPoint x: 432, startPoint y: 465, endPoint x: 480, endPoint y: 462, distance: 47.5
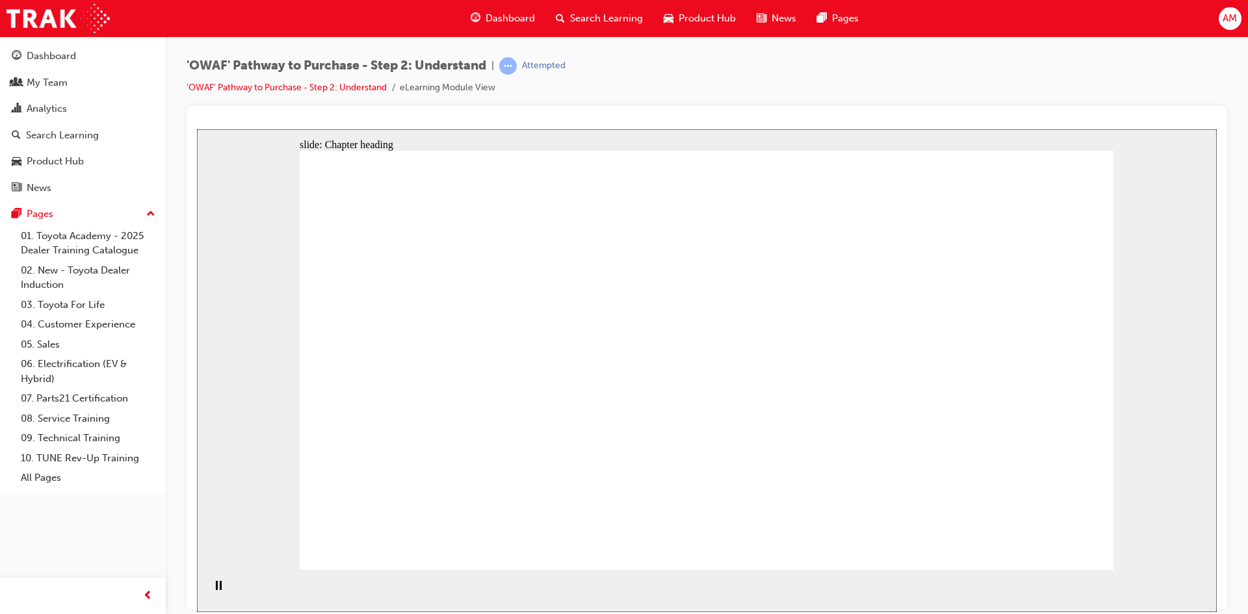
drag, startPoint x: 1060, startPoint y: 529, endPoint x: 1055, endPoint y: 544, distance: 16.3
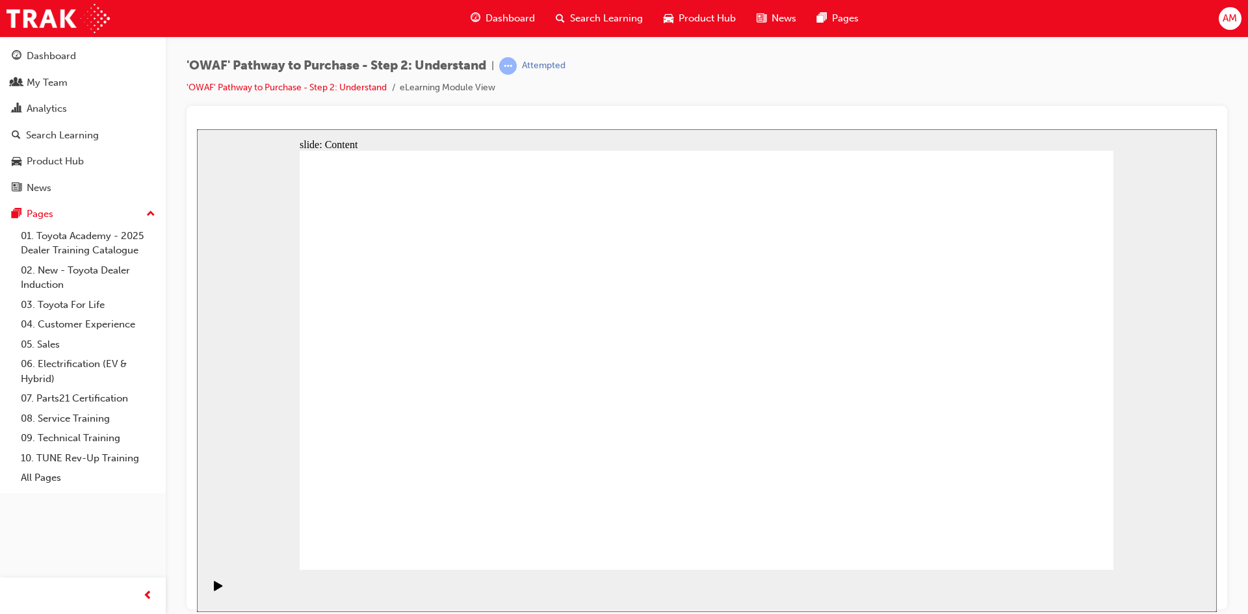
drag, startPoint x: 1044, startPoint y: 543, endPoint x: 1037, endPoint y: 540, distance: 7.0
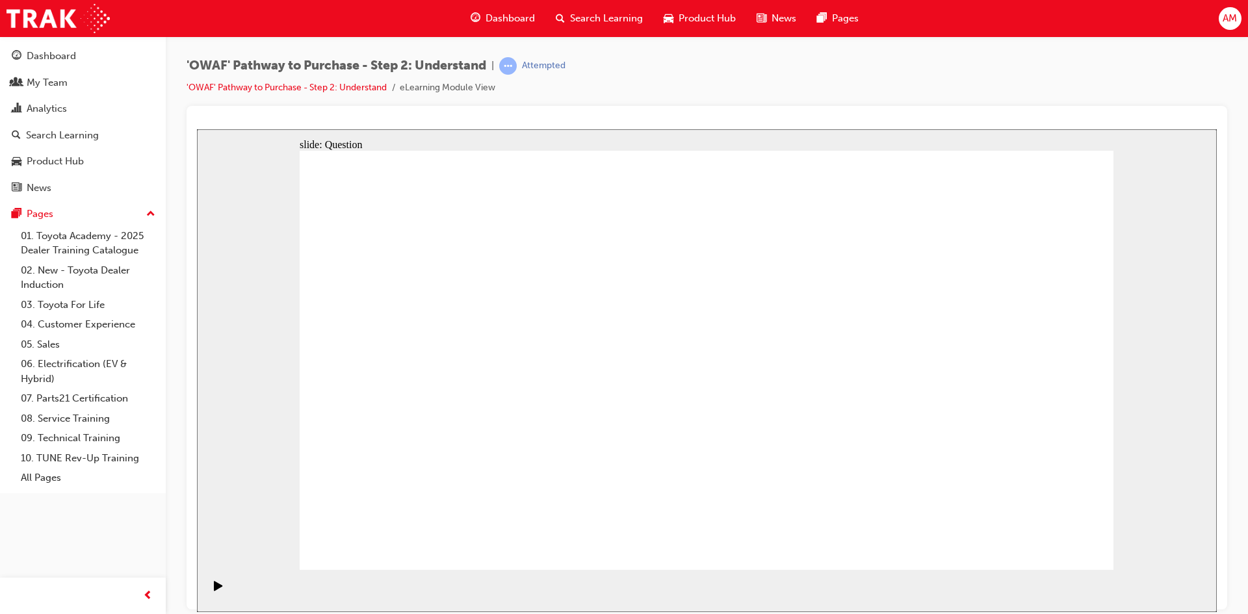
drag, startPoint x: 974, startPoint y: 399, endPoint x: 715, endPoint y: 376, distance: 260.5
drag, startPoint x: 992, startPoint y: 409, endPoint x: 503, endPoint y: 419, distance: 489.0
drag, startPoint x: 954, startPoint y: 405, endPoint x: 722, endPoint y: 417, distance: 231.8
drag, startPoint x: 999, startPoint y: 416, endPoint x: 744, endPoint y: 419, distance: 254.2
drag, startPoint x: 986, startPoint y: 422, endPoint x: 715, endPoint y: 417, distance: 270.5
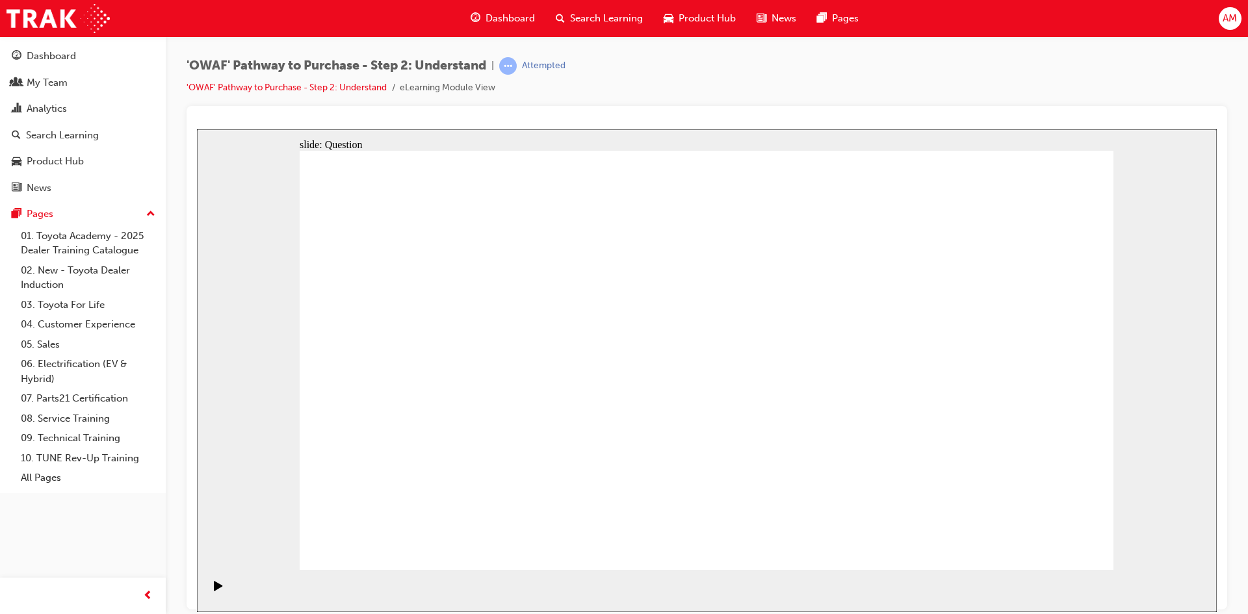
drag, startPoint x: 986, startPoint y: 426, endPoint x: 487, endPoint y: 424, distance: 499.3
drag, startPoint x: 982, startPoint y: 411, endPoint x: 466, endPoint y: 409, distance: 516.2
drag, startPoint x: 992, startPoint y: 417, endPoint x: 482, endPoint y: 415, distance: 509.7
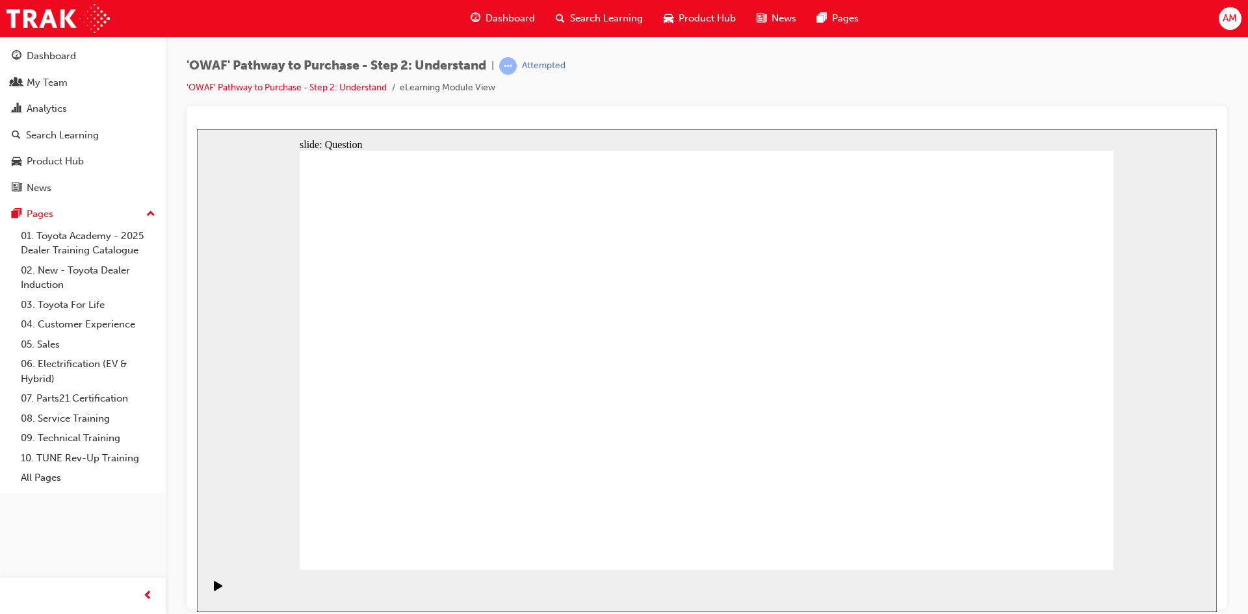
drag, startPoint x: 495, startPoint y: 456, endPoint x: 555, endPoint y: 336, distance: 134.6
drag, startPoint x: 617, startPoint y: 453, endPoint x: 692, endPoint y: 329, distance: 144.7
drag, startPoint x: 761, startPoint y: 536, endPoint x: 846, endPoint y: 326, distance: 226.6
drag, startPoint x: 919, startPoint y: 490, endPoint x: 719, endPoint y: 368, distance: 234.1
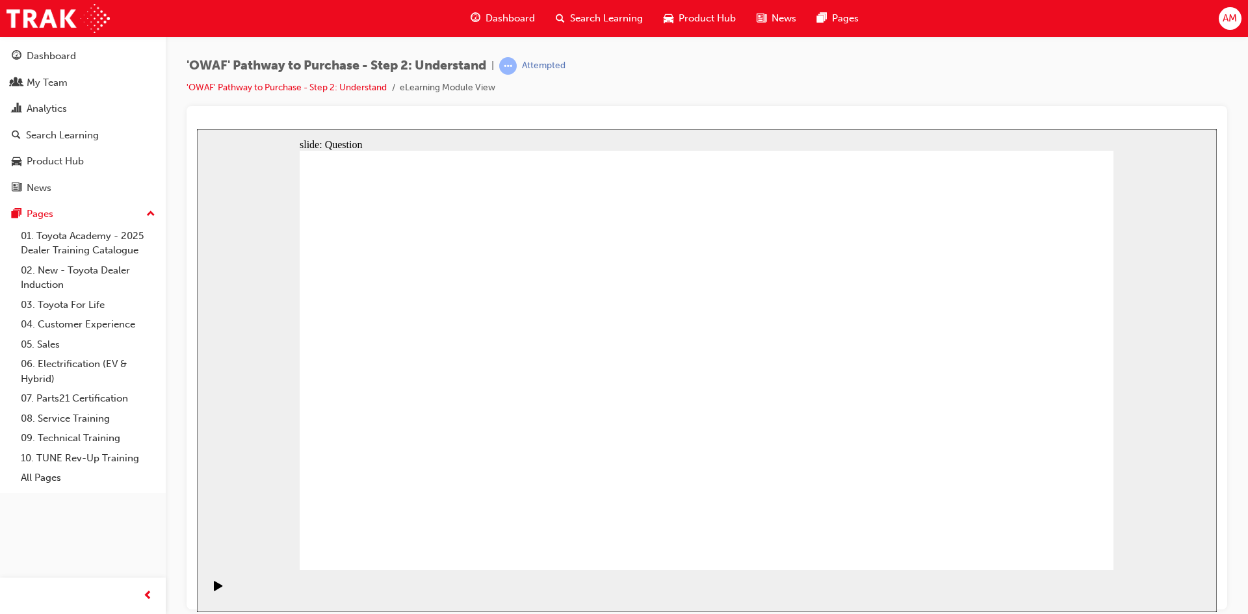
drag, startPoint x: 902, startPoint y: 530, endPoint x: 694, endPoint y: 367, distance: 264.4
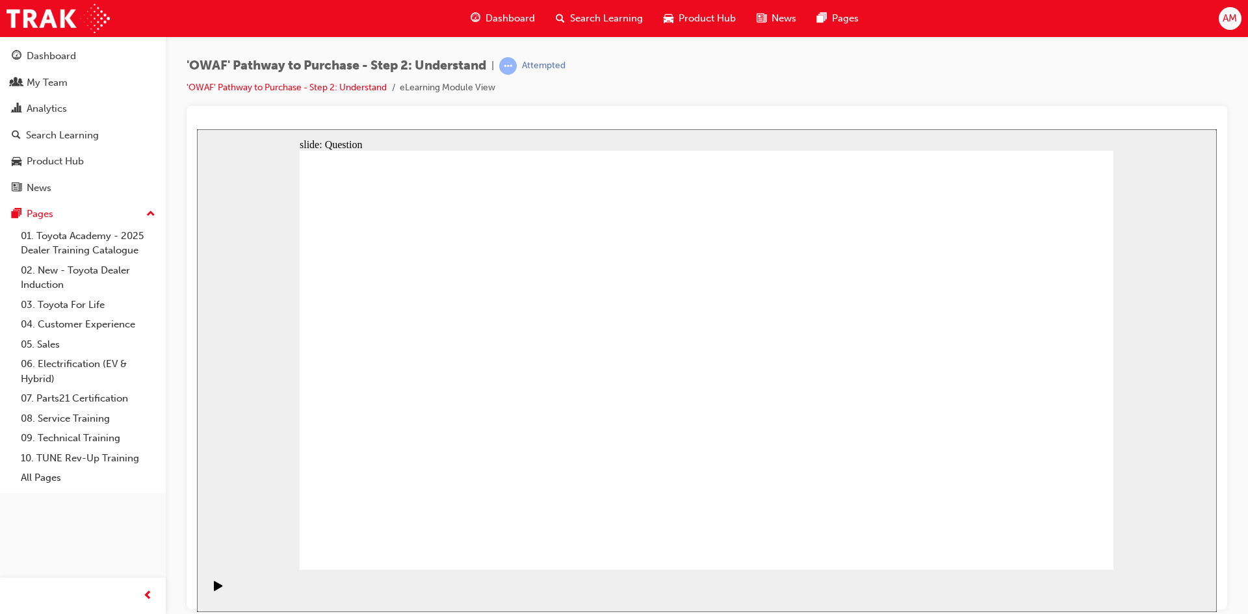
checkbox input "false"
checkbox input "true"
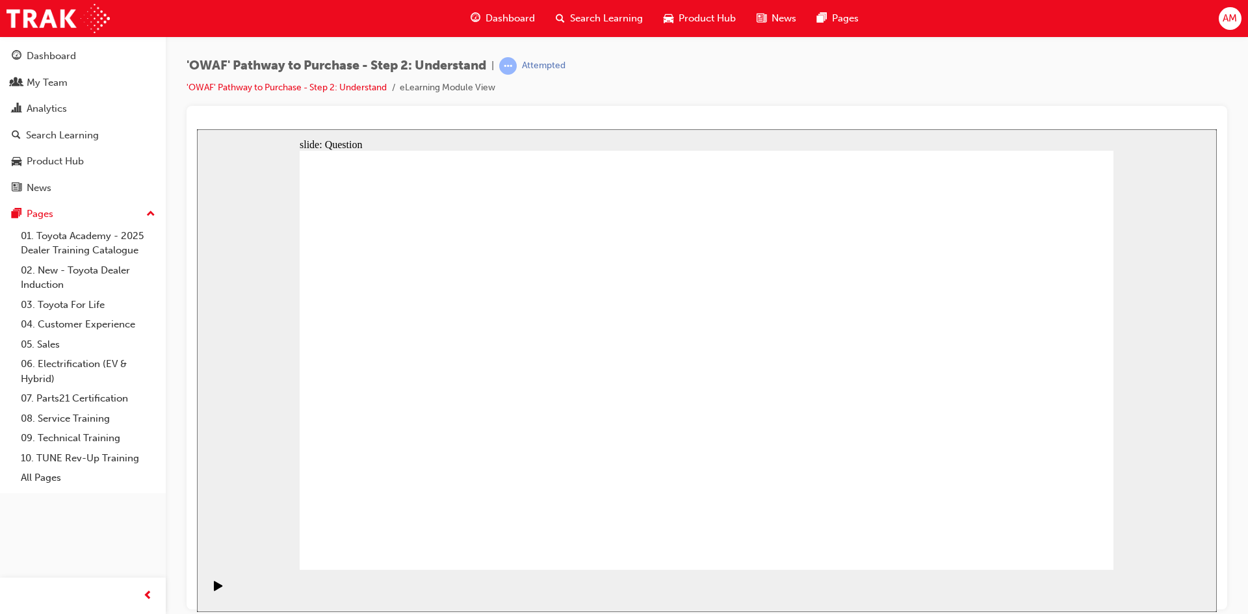
checkbox input "true"
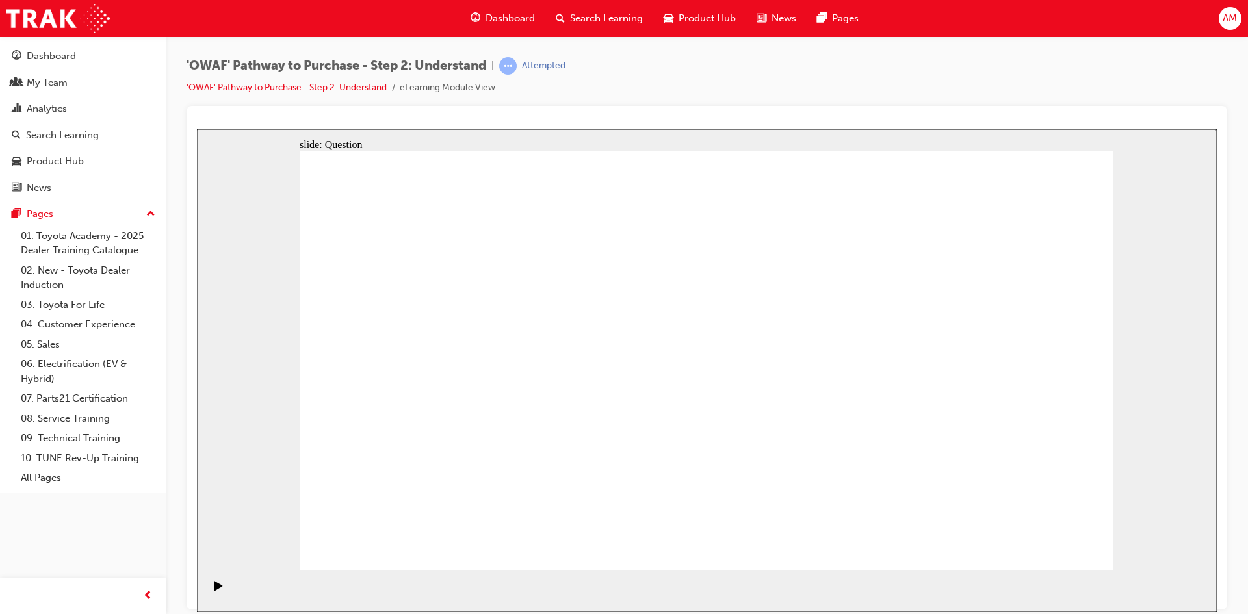
checkbox input "true"
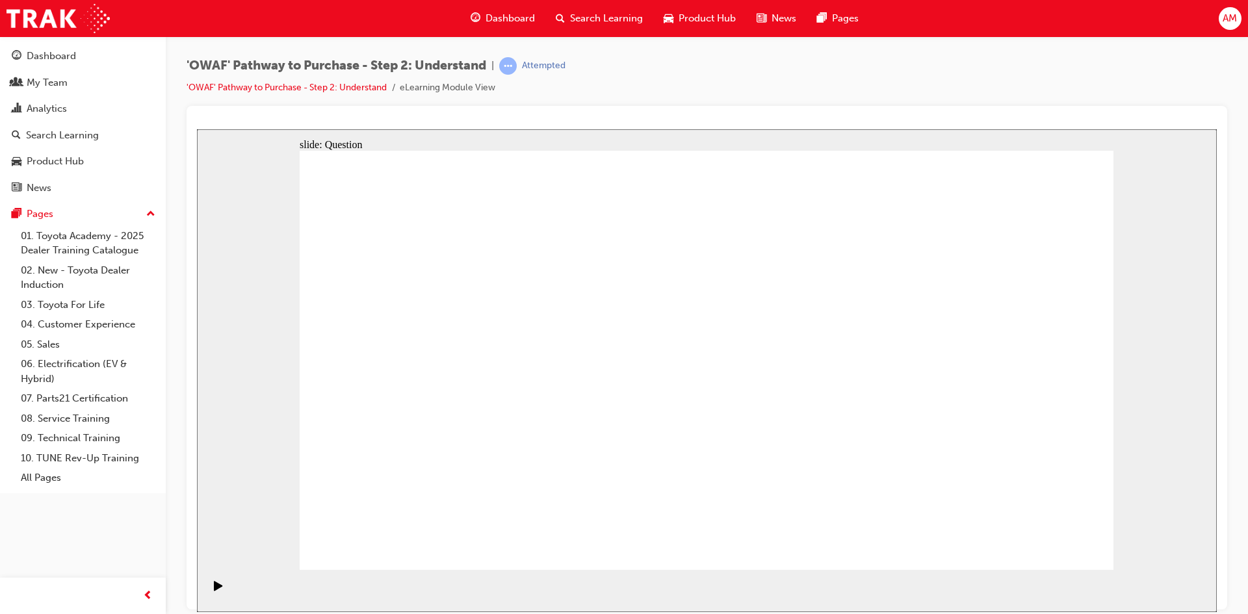
radio input "true"
drag, startPoint x: 473, startPoint y: 323, endPoint x: 714, endPoint y: 482, distance: 289.1
drag, startPoint x: 721, startPoint y: 329, endPoint x: 395, endPoint y: 491, distance: 363.7
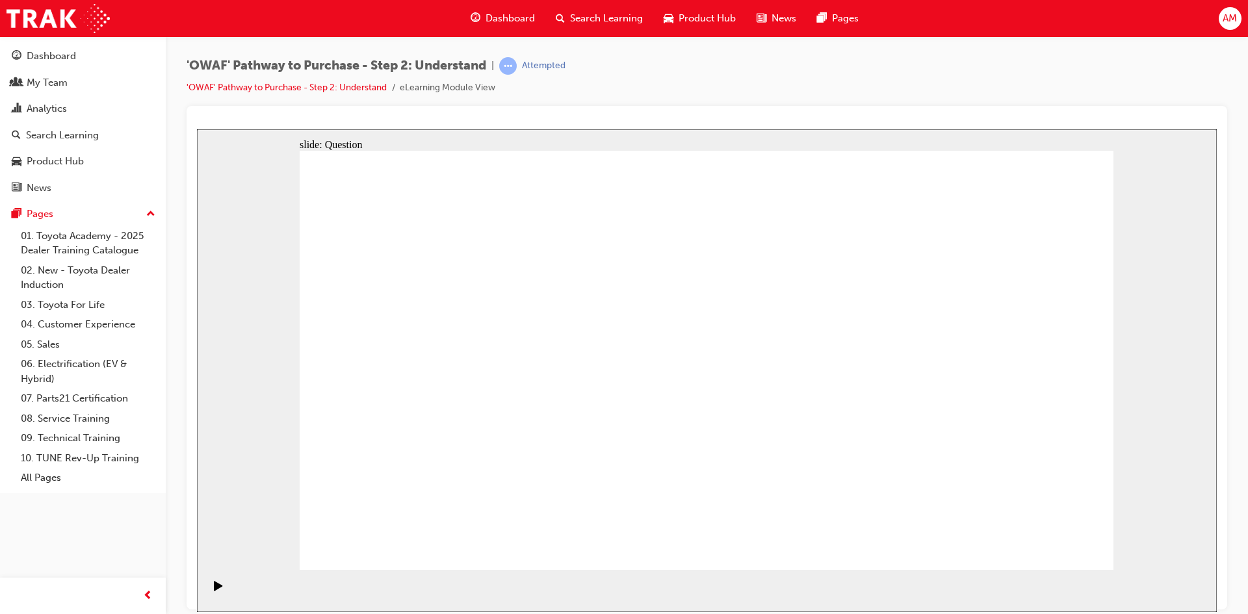
drag, startPoint x: 802, startPoint y: 330, endPoint x: 479, endPoint y: 485, distance: 358.3
drag, startPoint x: 1031, startPoint y: 321, endPoint x: 626, endPoint y: 482, distance: 435.4
drag, startPoint x: 628, startPoint y: 317, endPoint x: 949, endPoint y: 477, distance: 358.8
drag, startPoint x: 541, startPoint y: 328, endPoint x: 1024, endPoint y: 486, distance: 508.5
drag, startPoint x: 934, startPoint y: 323, endPoint x: 769, endPoint y: 481, distance: 228.1
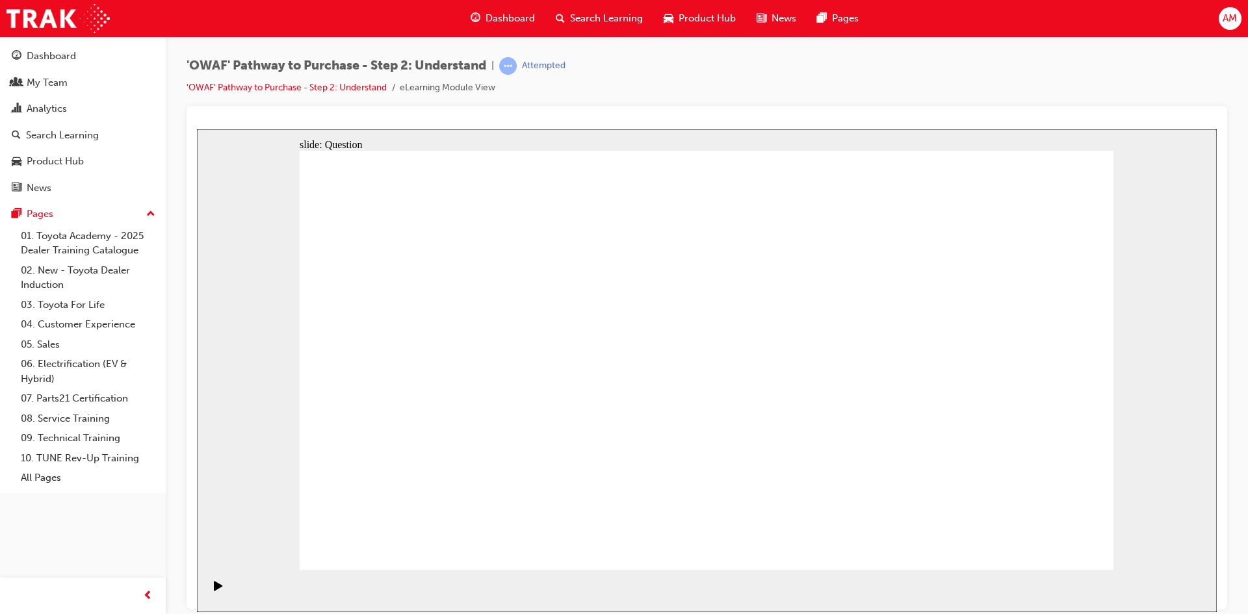
drag, startPoint x: 875, startPoint y: 320, endPoint x: 547, endPoint y: 483, distance: 366.7
drag, startPoint x: 384, startPoint y: 312, endPoint x: 868, endPoint y: 475, distance: 510.5
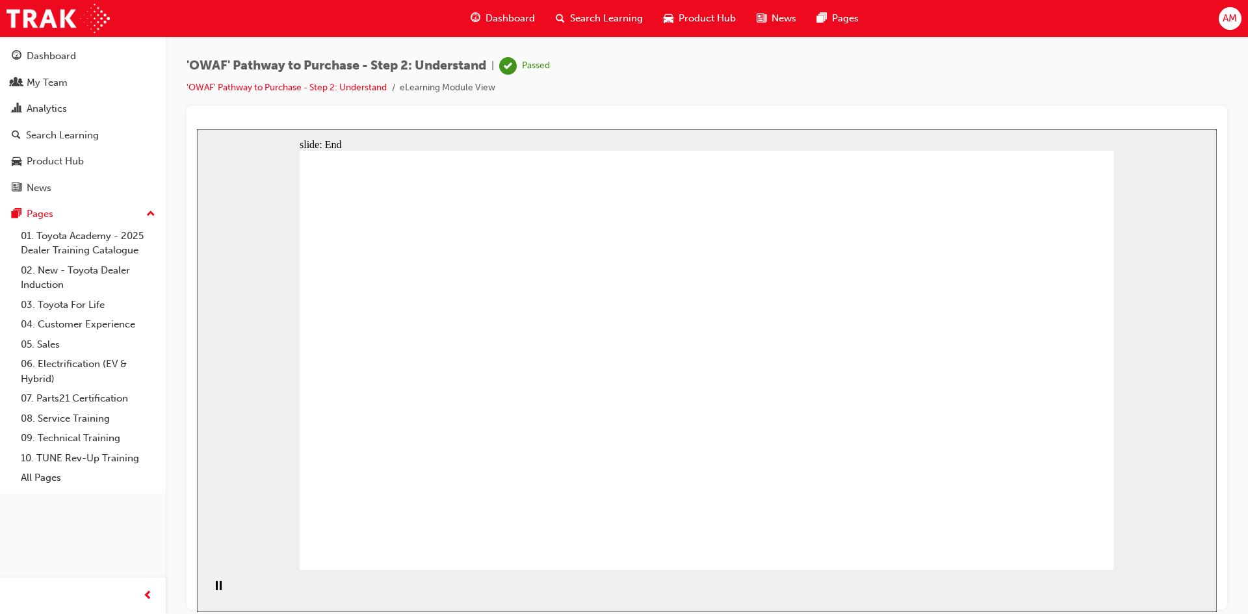
click at [618, 19] on span "Search Learning" at bounding box center [606, 18] width 73 height 15
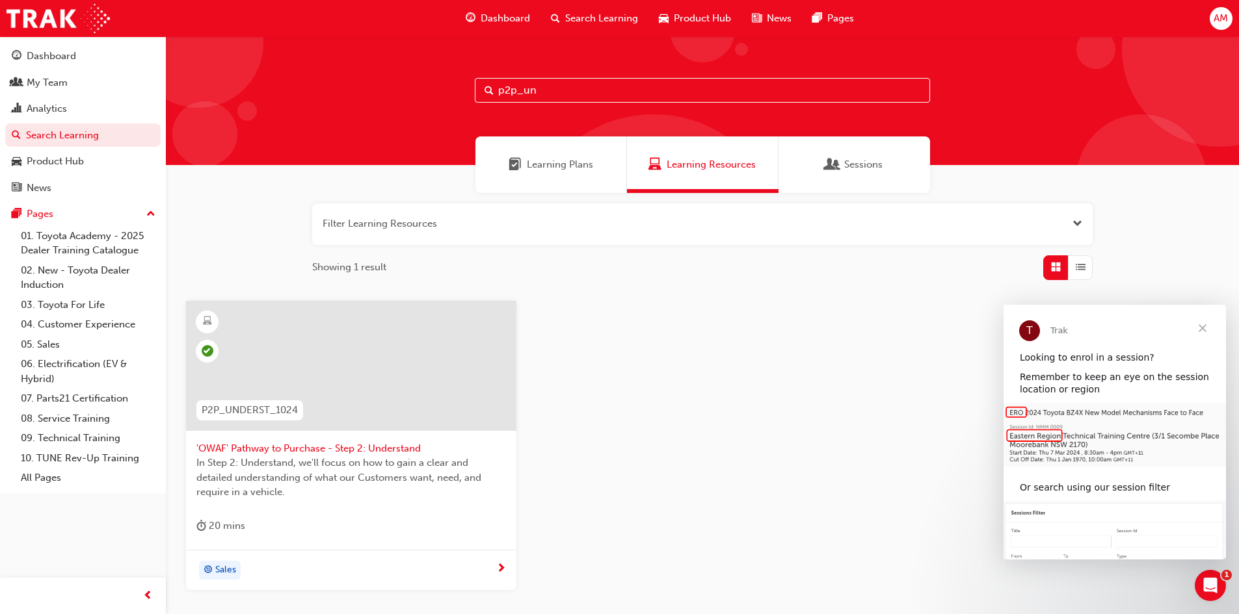
click at [541, 94] on input "p2p_un" at bounding box center [702, 90] width 455 height 25
type input "p2p_adv"
click at [248, 447] on span "'OWAF' Pathway to Purchase - Step 3: Advise" at bounding box center [350, 448] width 309 height 15
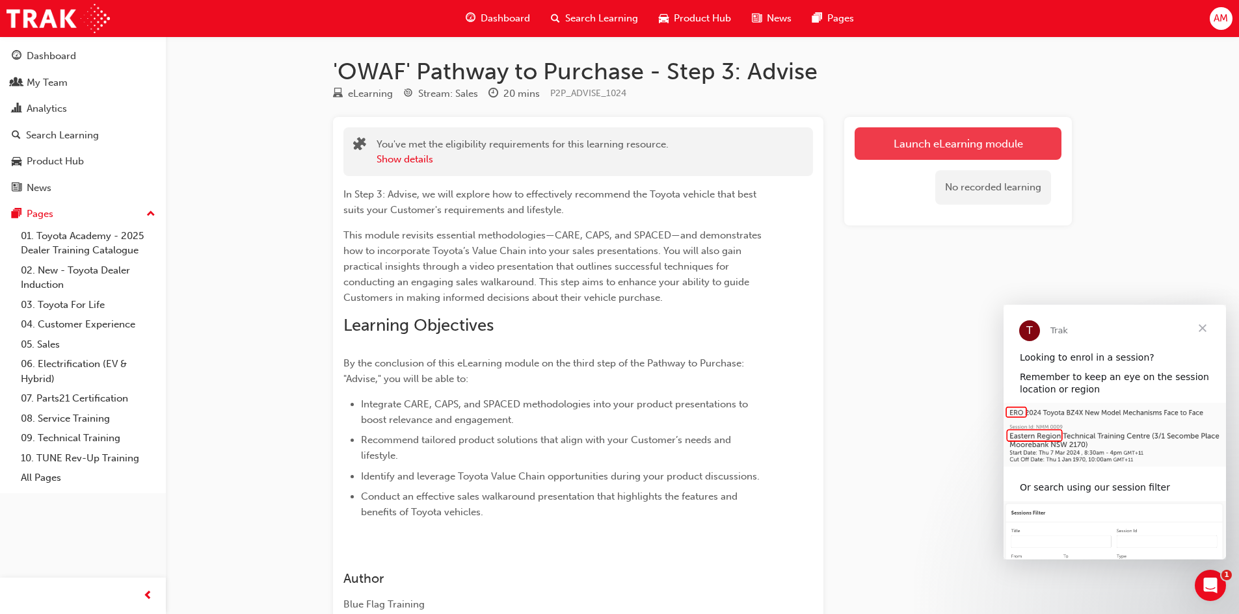
click at [960, 142] on link "Launch eLearning module" at bounding box center [957, 143] width 207 height 33
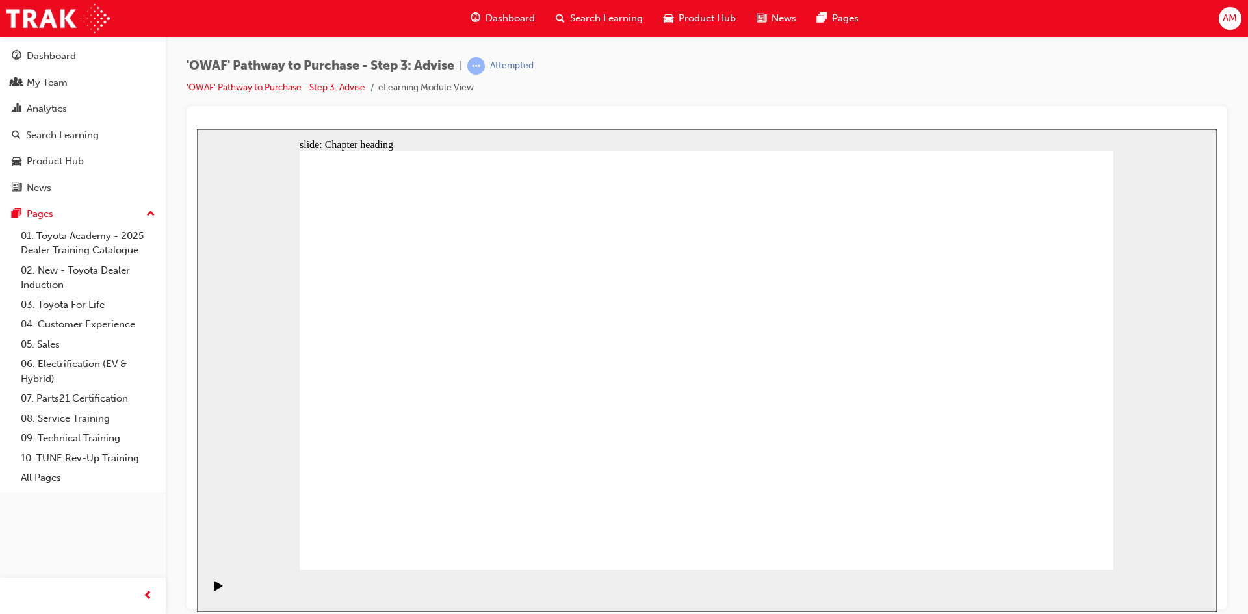
drag, startPoint x: 371, startPoint y: 377, endPoint x: 389, endPoint y: 367, distance: 20.1
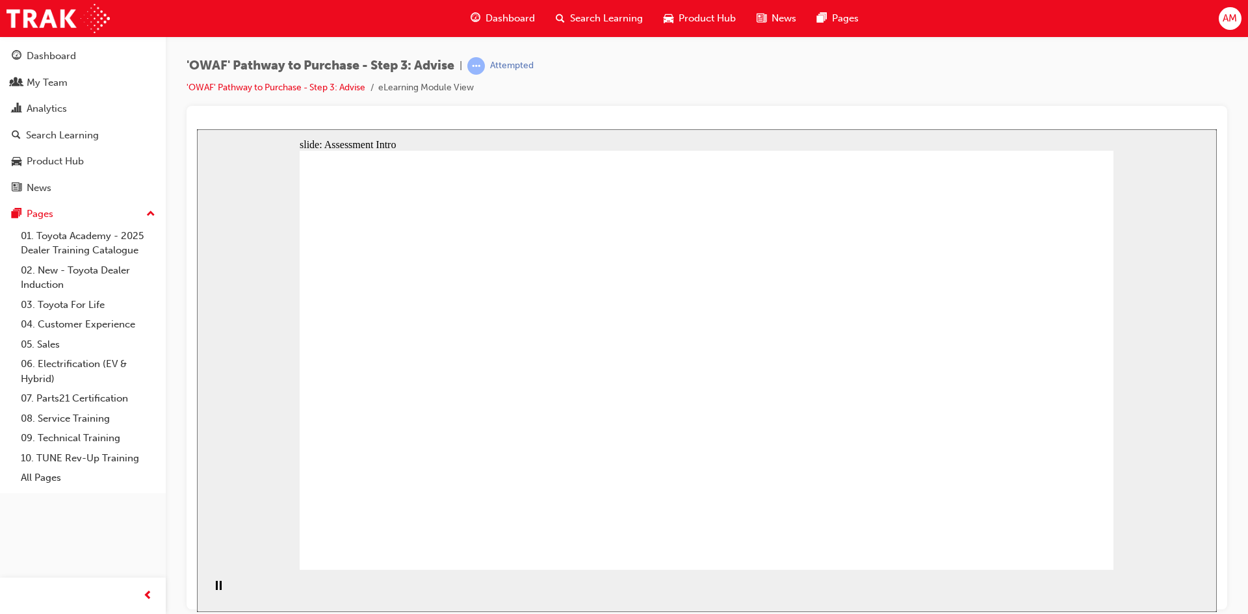
drag, startPoint x: 703, startPoint y: 499, endPoint x: 462, endPoint y: 323, distance: 298.3
drag, startPoint x: 929, startPoint y: 500, endPoint x: 438, endPoint y: 382, distance: 504.8
drag, startPoint x: 452, startPoint y: 495, endPoint x: 440, endPoint y: 440, distance: 57.3
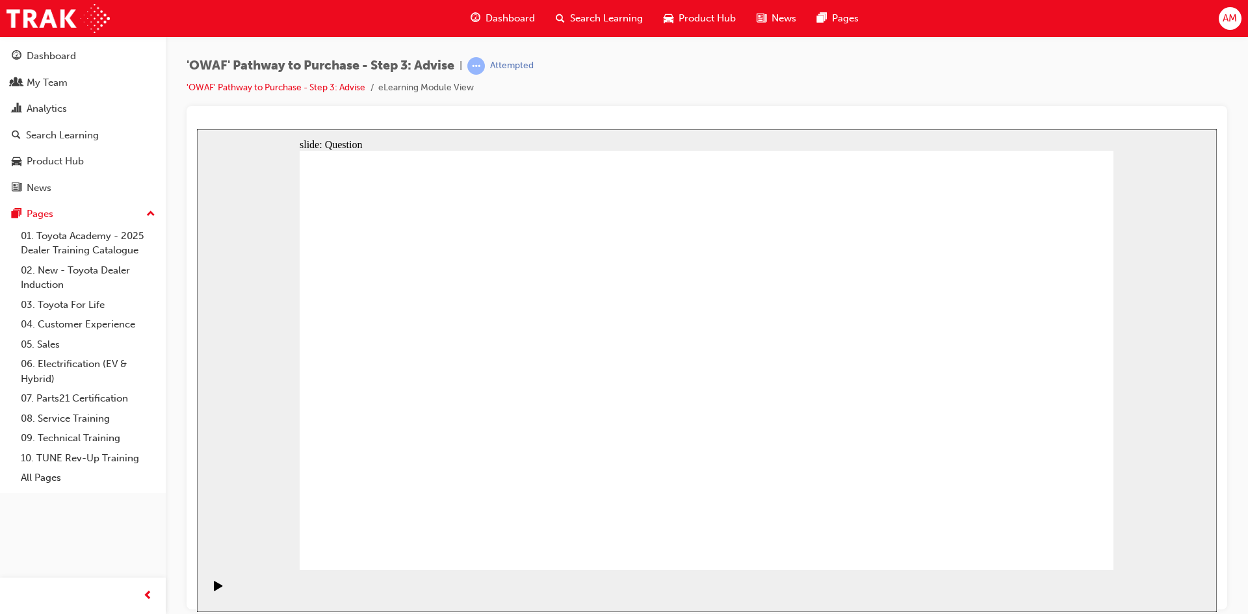
drag, startPoint x: 737, startPoint y: 473, endPoint x: 694, endPoint y: 460, distance: 44.2
drag, startPoint x: 557, startPoint y: 495, endPoint x: 643, endPoint y: 330, distance: 185.8
drag, startPoint x: 705, startPoint y: 489, endPoint x: 467, endPoint y: 364, distance: 268.1
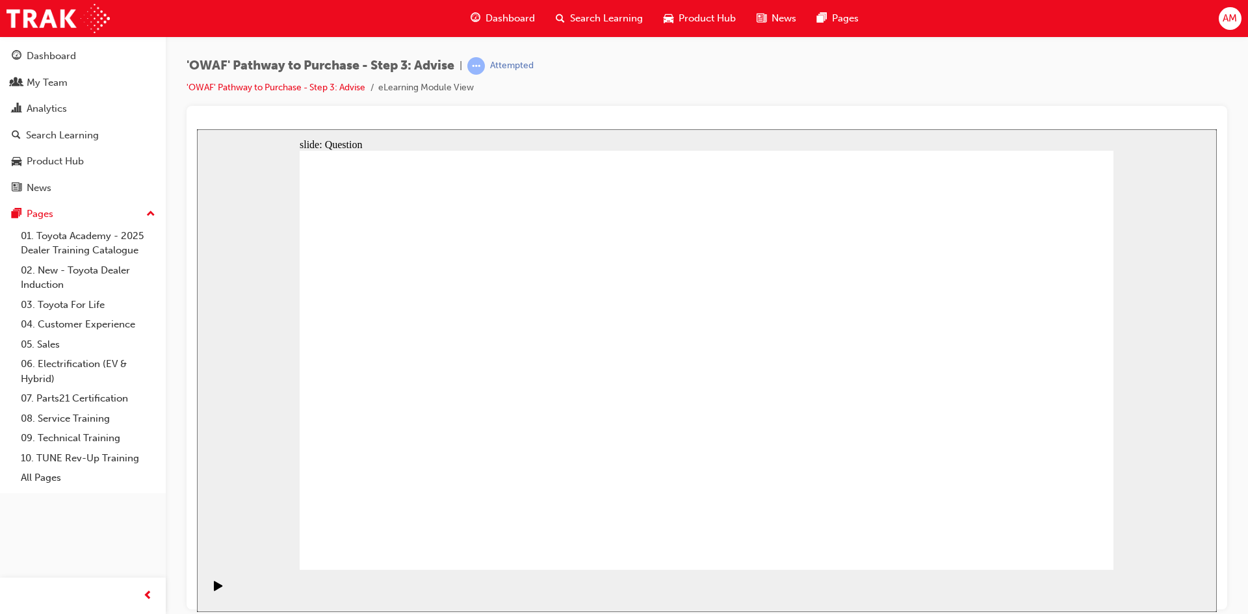
drag, startPoint x: 851, startPoint y: 458, endPoint x: 834, endPoint y: 373, distance: 87.0
drag, startPoint x: 1001, startPoint y: 417, endPoint x: 744, endPoint y: 428, distance: 257.7
drag, startPoint x: 993, startPoint y: 427, endPoint x: 521, endPoint y: 436, distance: 472.1
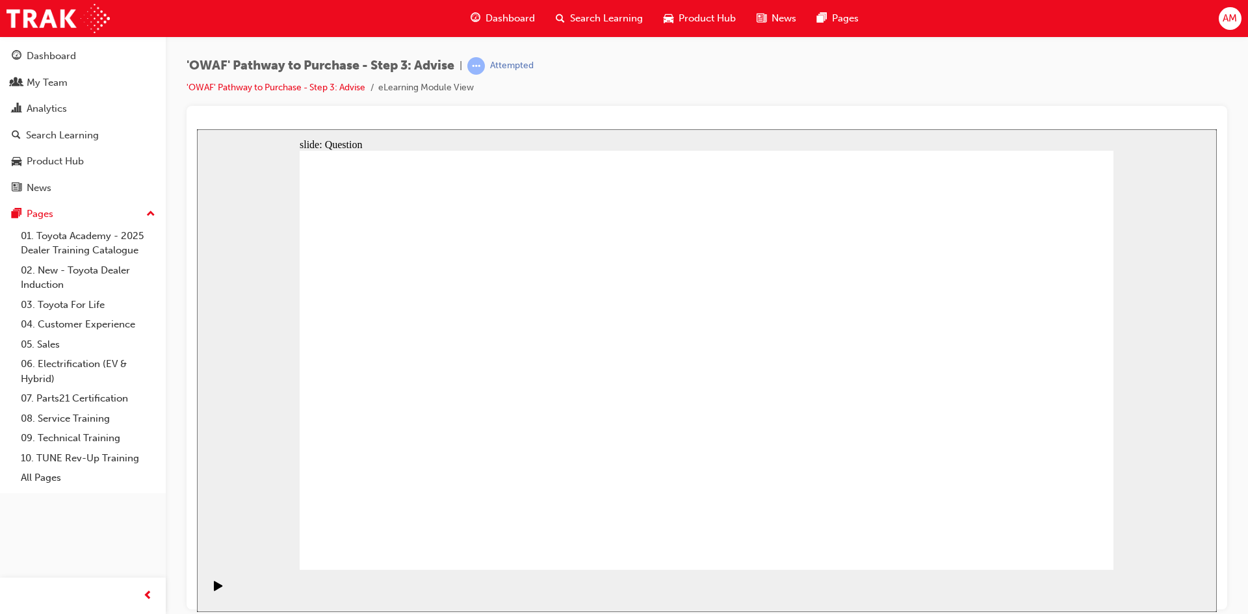
drag, startPoint x: 1013, startPoint y: 401, endPoint x: 761, endPoint y: 406, distance: 252.3
drag, startPoint x: 997, startPoint y: 408, endPoint x: 523, endPoint y: 422, distance: 474.2
drag, startPoint x: 948, startPoint y: 420, endPoint x: 710, endPoint y: 429, distance: 238.1
drag, startPoint x: 929, startPoint y: 427, endPoint x: 442, endPoint y: 432, distance: 487.0
drag, startPoint x: 1017, startPoint y: 432, endPoint x: 499, endPoint y: 437, distance: 517.6
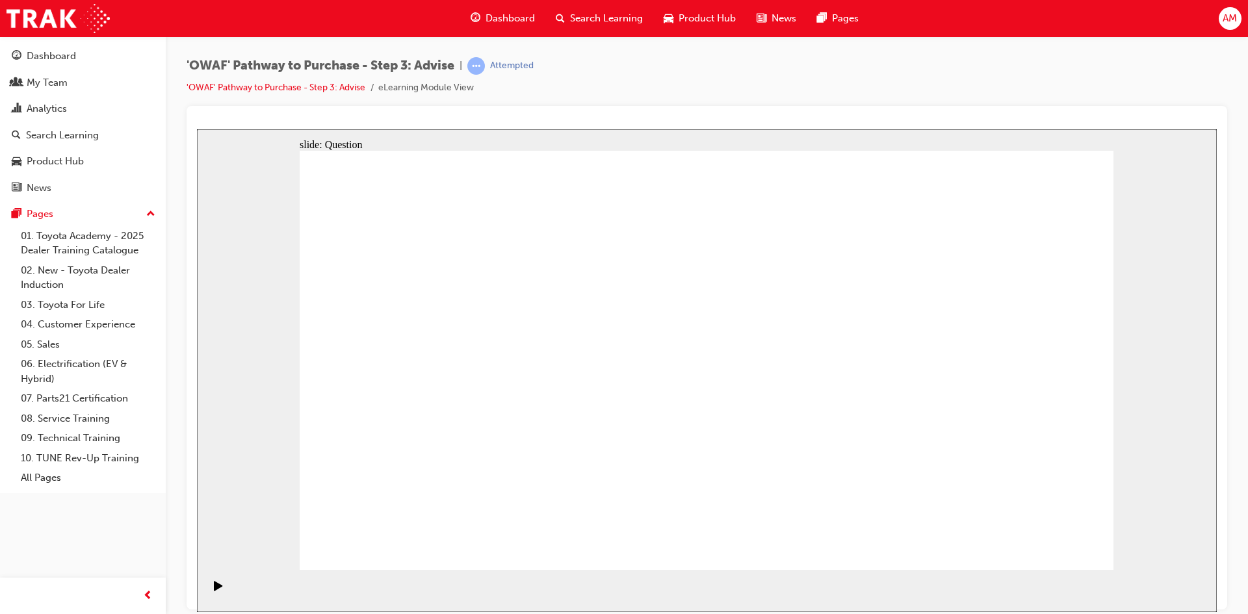
drag, startPoint x: 971, startPoint y: 438, endPoint x: 483, endPoint y: 451, distance: 488.5
drag, startPoint x: 947, startPoint y: 439, endPoint x: 707, endPoint y: 447, distance: 240.0
drag, startPoint x: 939, startPoint y: 442, endPoint x: 476, endPoint y: 445, distance: 462.9
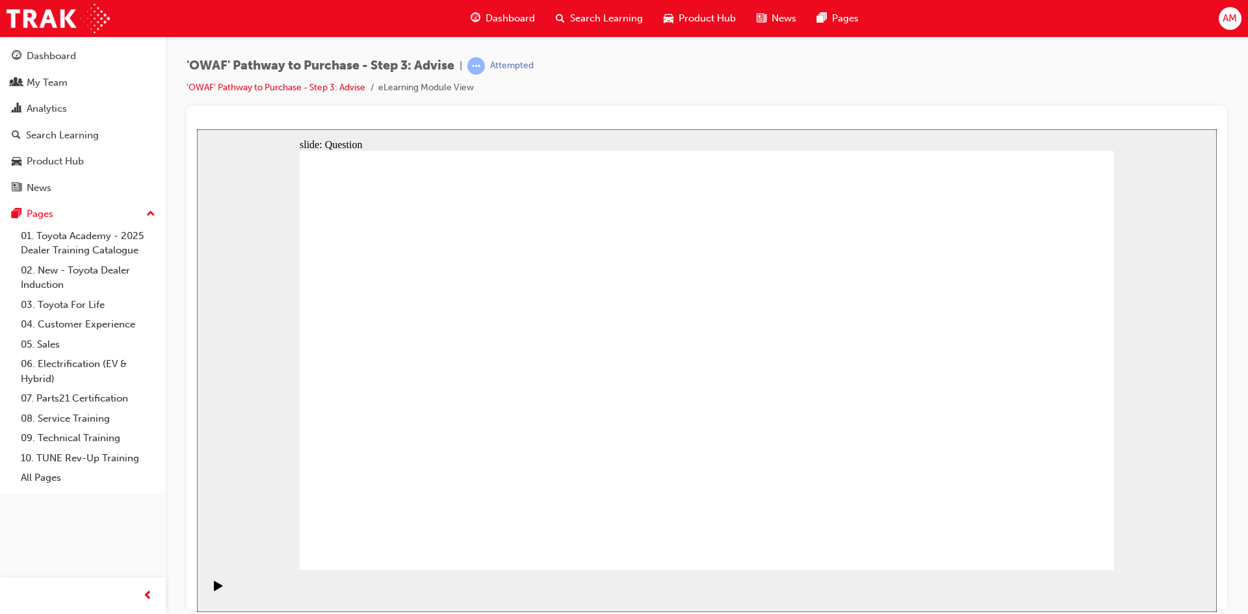
drag, startPoint x: 978, startPoint y: 441, endPoint x: 769, endPoint y: 458, distance: 210.1
drag, startPoint x: 923, startPoint y: 449, endPoint x: 687, endPoint y: 462, distance: 236.4
drag, startPoint x: 916, startPoint y: 451, endPoint x: 666, endPoint y: 460, distance: 249.9
drag, startPoint x: 919, startPoint y: 443, endPoint x: 410, endPoint y: 467, distance: 509.7
drag, startPoint x: 911, startPoint y: 439, endPoint x: 413, endPoint y: 467, distance: 498.8
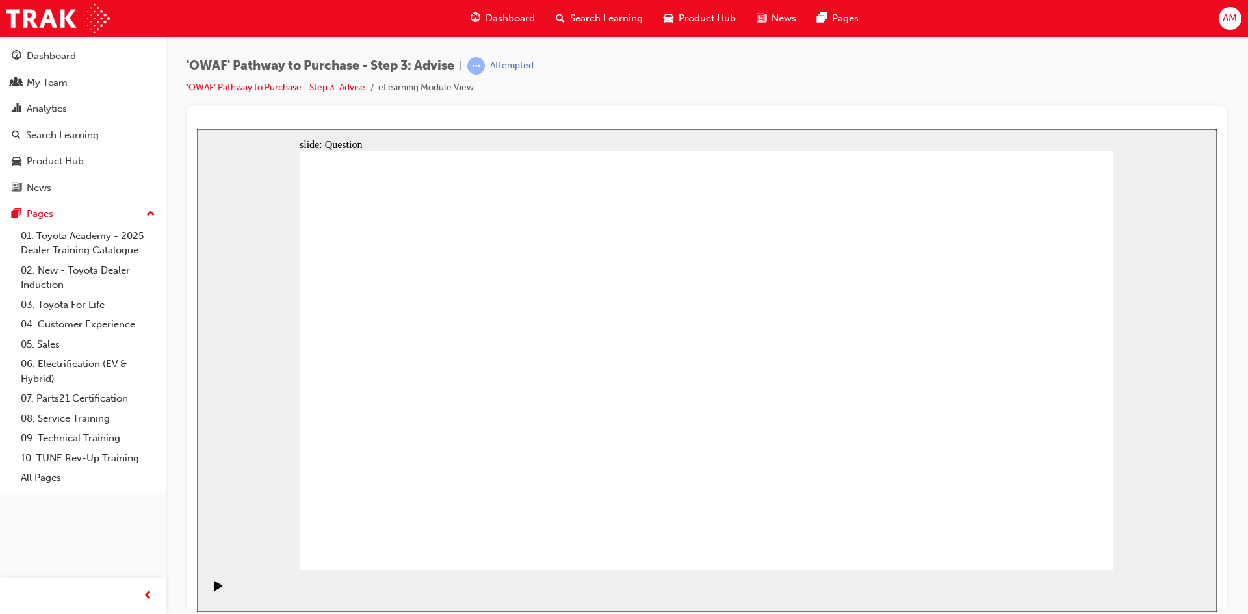
drag, startPoint x: 927, startPoint y: 455, endPoint x: 421, endPoint y: 478, distance: 506.3
click at [207, 591] on div "Play (Ctrl+Alt+P)" at bounding box center [218, 592] width 22 height 22
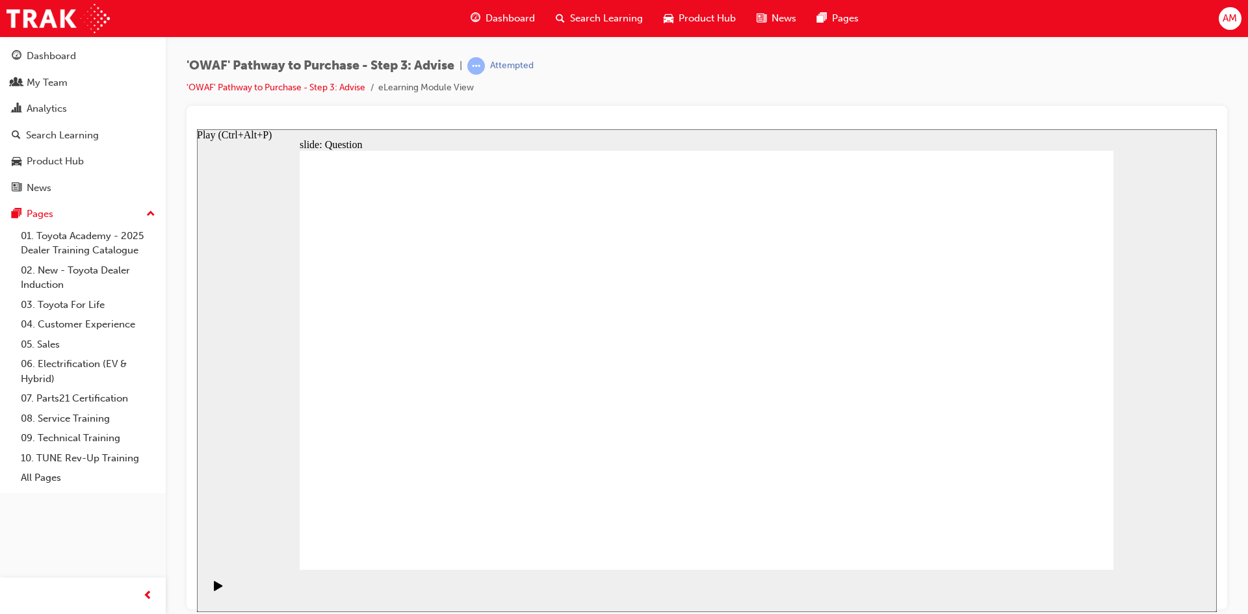
click at [214, 590] on icon "Play (Ctrl+Alt+P)" at bounding box center [218, 586] width 8 height 10
drag, startPoint x: 454, startPoint y: 325, endPoint x: 847, endPoint y: 356, distance: 393.2
drag, startPoint x: 449, startPoint y: 396, endPoint x: 860, endPoint y: 383, distance: 411.1
drag, startPoint x: 453, startPoint y: 458, endPoint x: 889, endPoint y: 414, distance: 438.4
drag, startPoint x: 574, startPoint y: 392, endPoint x: 814, endPoint y: 399, distance: 240.0
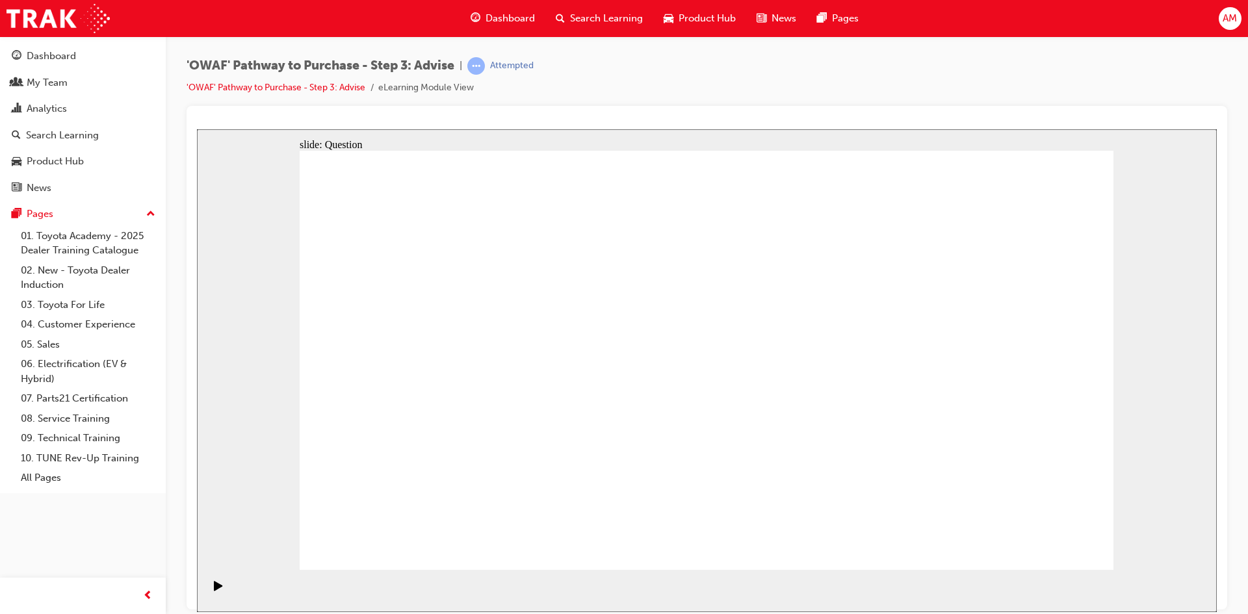
drag, startPoint x: 558, startPoint y: 449, endPoint x: 949, endPoint y: 420, distance: 391.1
drag, startPoint x: 797, startPoint y: 328, endPoint x: 473, endPoint y: 487, distance: 361.1
drag, startPoint x: 727, startPoint y: 322, endPoint x: 402, endPoint y: 480, distance: 360.9
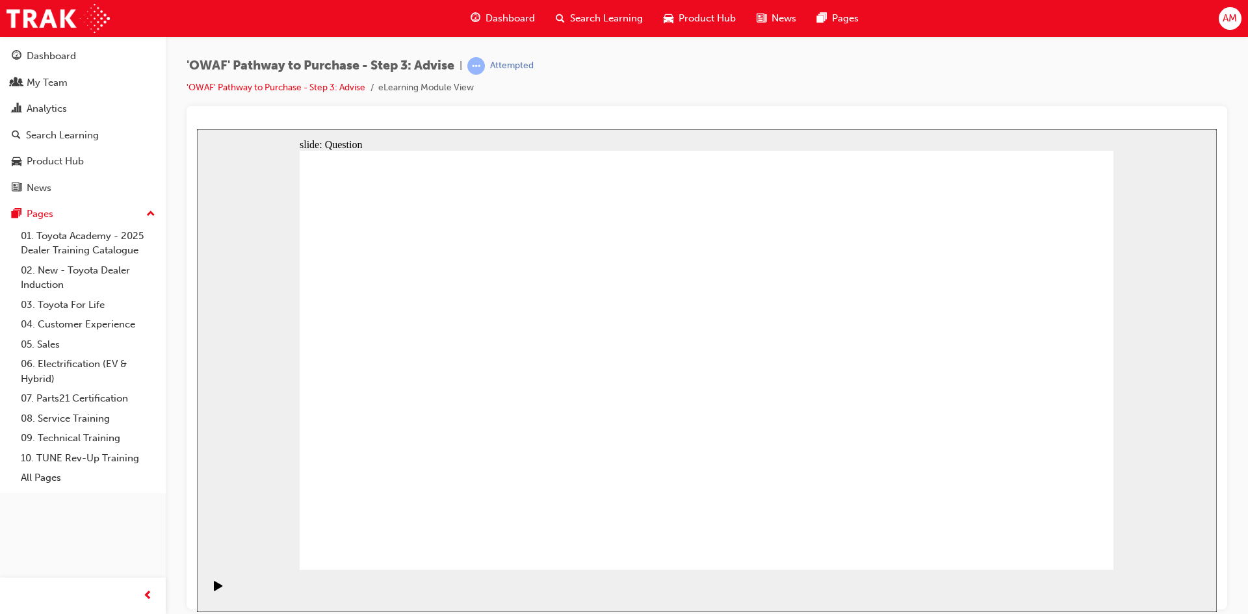
drag, startPoint x: 1029, startPoint y: 321, endPoint x: 783, endPoint y: 375, distance: 251.0
drag, startPoint x: 873, startPoint y: 323, endPoint x: 551, endPoint y: 482, distance: 358.8
drag, startPoint x: 565, startPoint y: 330, endPoint x: 1040, endPoint y: 488, distance: 500.6
drag, startPoint x: 393, startPoint y: 315, endPoint x: 956, endPoint y: 473, distance: 584.2
drag, startPoint x: 469, startPoint y: 309, endPoint x: 715, endPoint y: 469, distance: 293.2
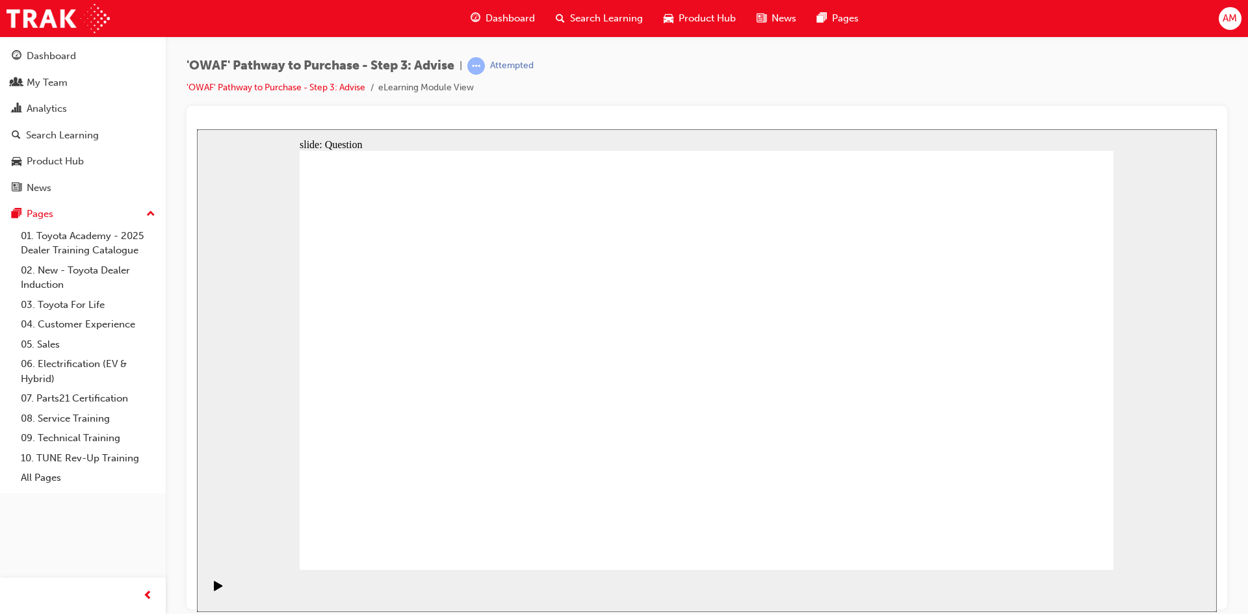
drag, startPoint x: 955, startPoint y: 323, endPoint x: 798, endPoint y: 485, distance: 225.8
drag, startPoint x: 625, startPoint y: 313, endPoint x: 869, endPoint y: 465, distance: 287.4
drag, startPoint x: 1032, startPoint y: 479, endPoint x: 578, endPoint y: 304, distance: 486.7
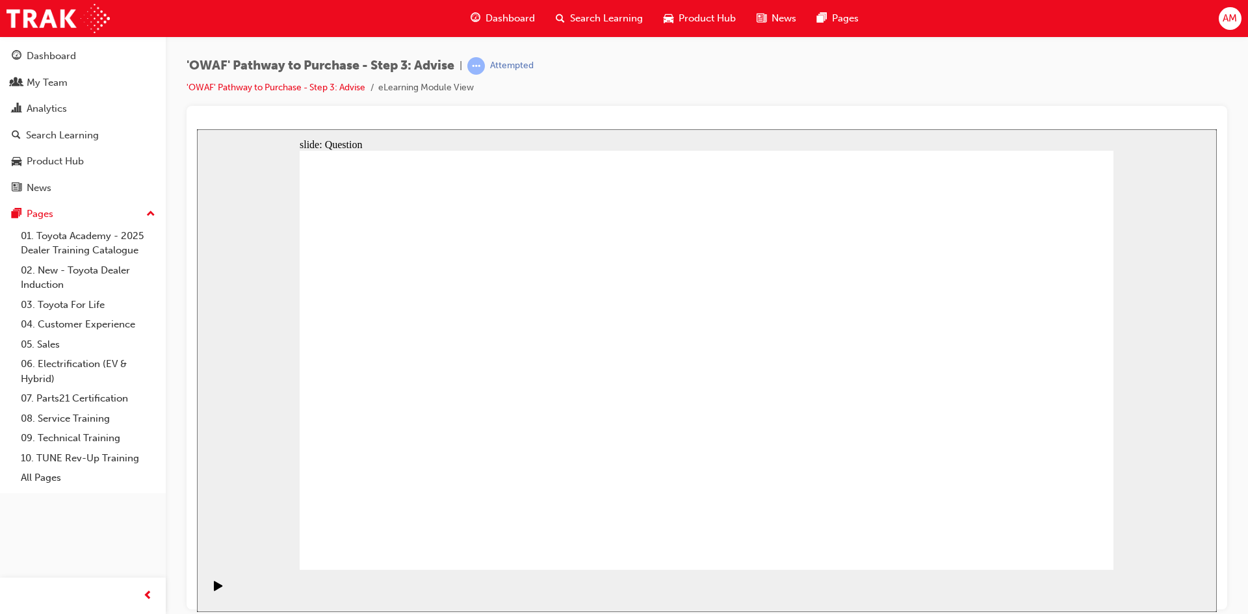
drag, startPoint x: 544, startPoint y: 465, endPoint x: 1031, endPoint y: 449, distance: 487.2
drag, startPoint x: 545, startPoint y: 318, endPoint x: 538, endPoint y: 460, distance: 142.6
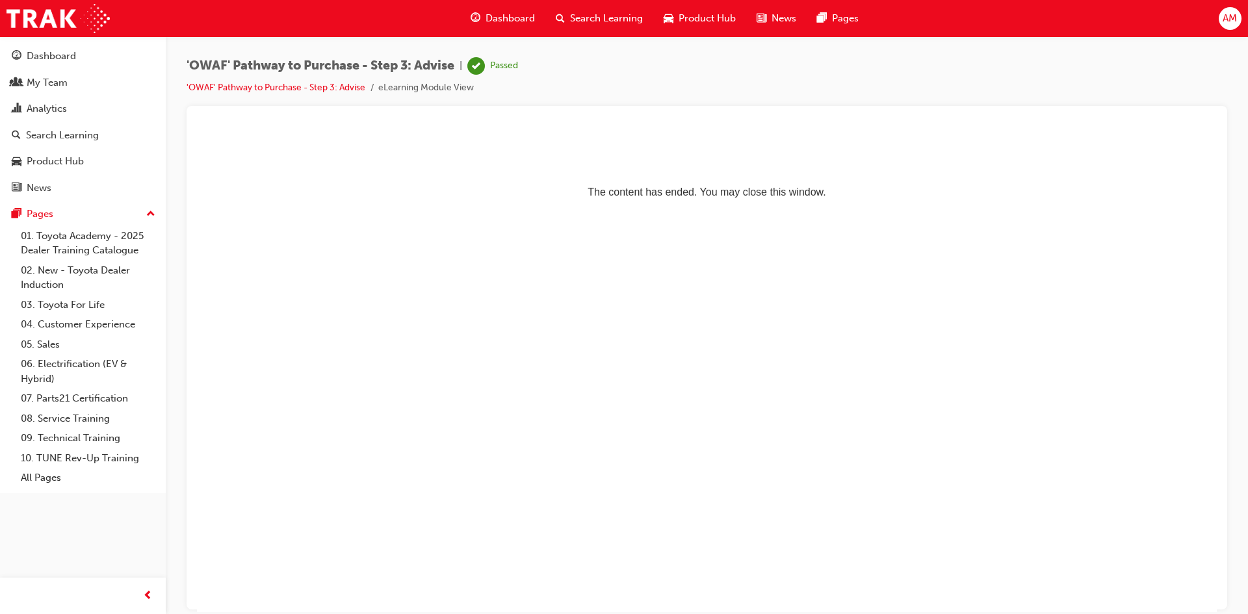
click at [605, 18] on span "Search Learning" at bounding box center [606, 18] width 73 height 15
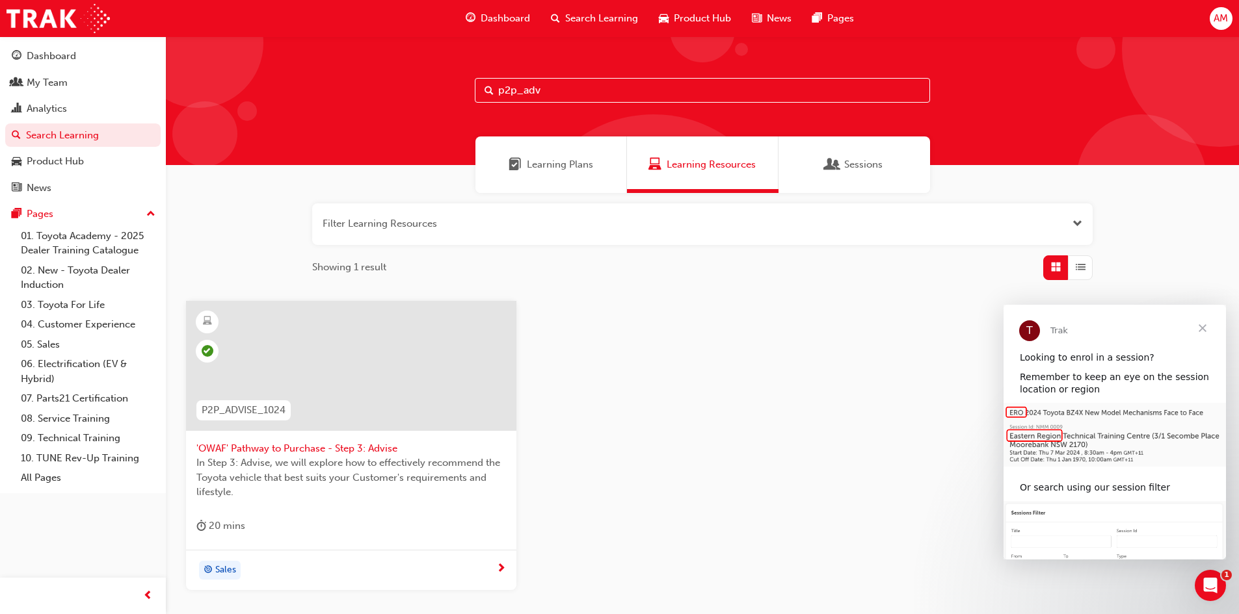
click at [586, 93] on input "p2p_adv" at bounding box center [702, 90] width 455 height 25
type input "p2p_exp"
click at [324, 451] on span "'OWAF' Pathway to Purchase - Step 4: Experience" at bounding box center [350, 448] width 309 height 15
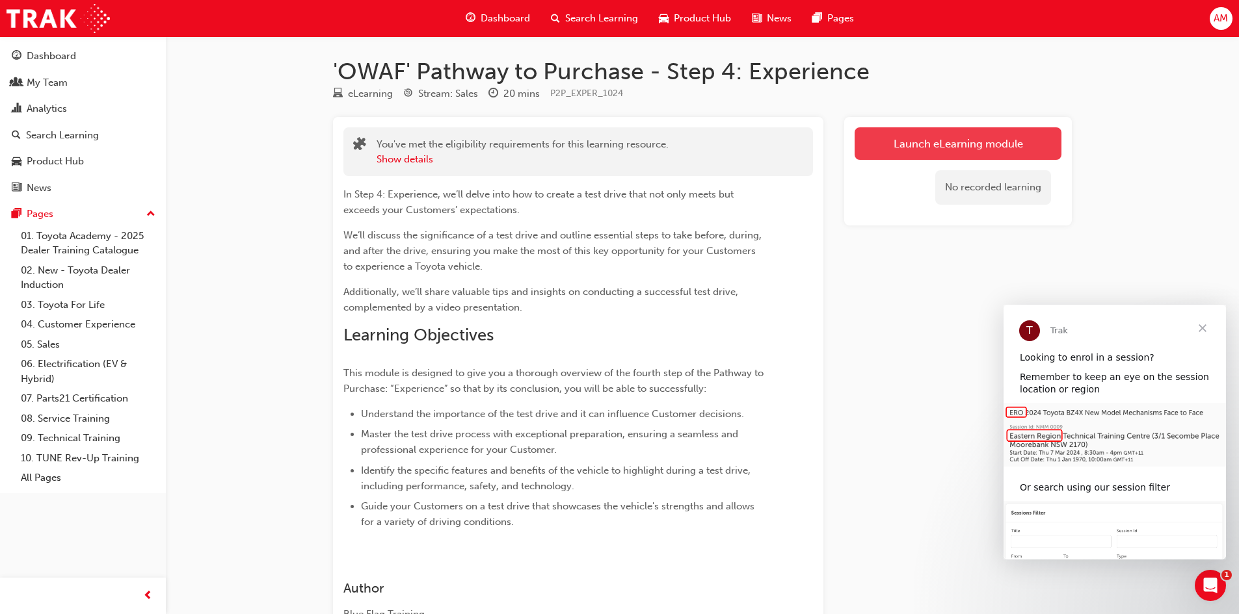
click at [940, 148] on link "Launch eLearning module" at bounding box center [957, 143] width 207 height 33
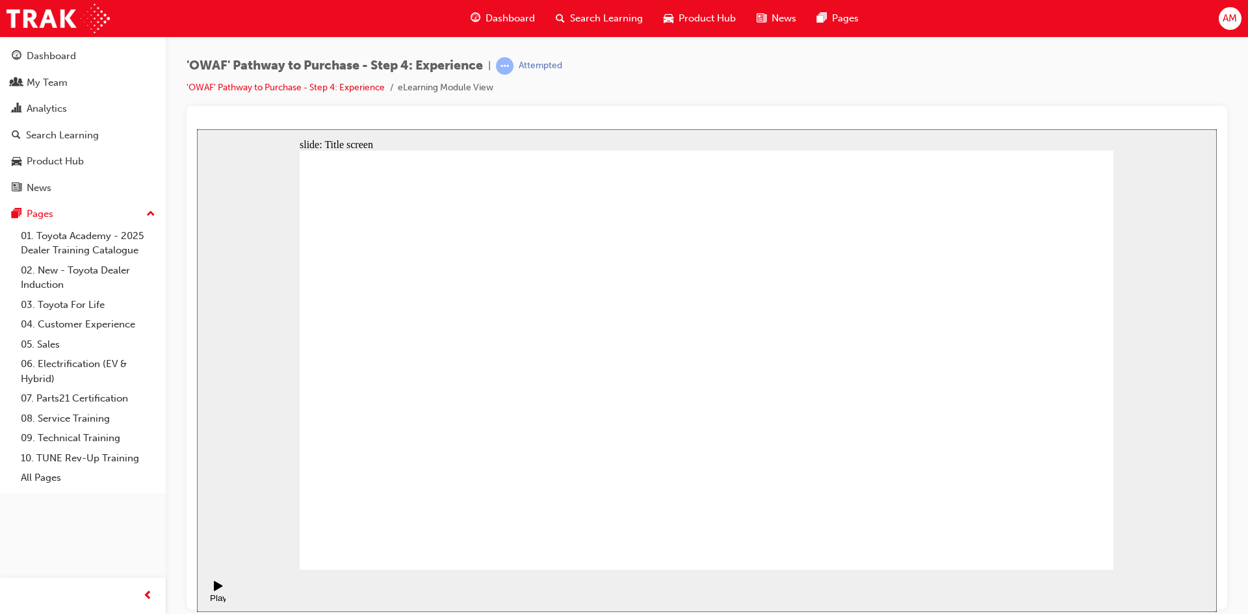
drag, startPoint x: 1084, startPoint y: 549, endPoint x: 1075, endPoint y: 544, distance: 10.8
